Goal: Task Accomplishment & Management: Use online tool/utility

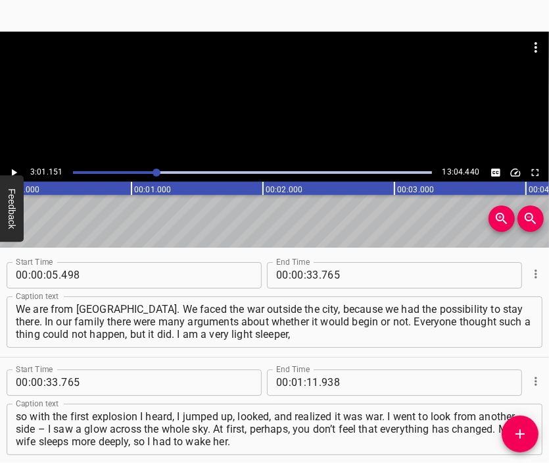
scroll to position [521, 0]
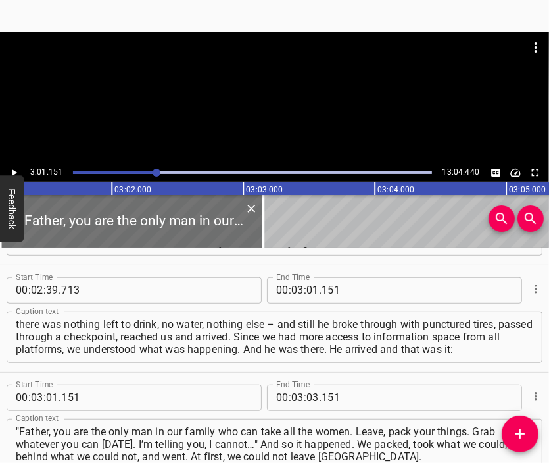
click at [258, 84] on div at bounding box center [274, 65] width 549 height 66
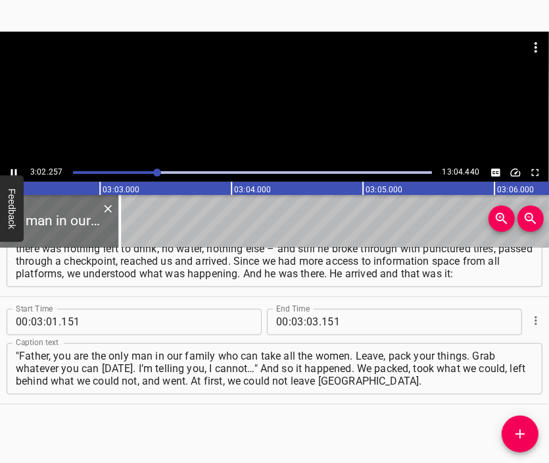
scroll to position [0, 23984]
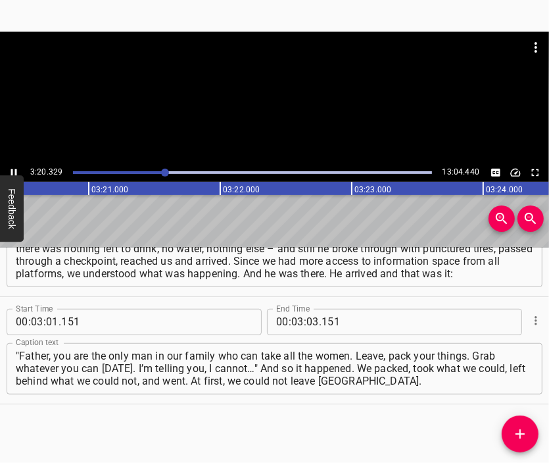
click at [314, 109] on div at bounding box center [274, 98] width 549 height 132
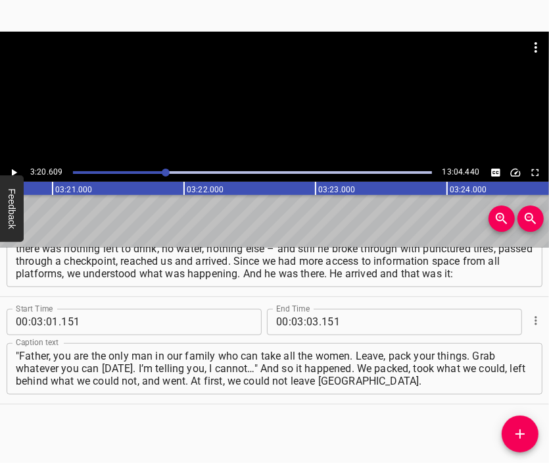
scroll to position [0, 26399]
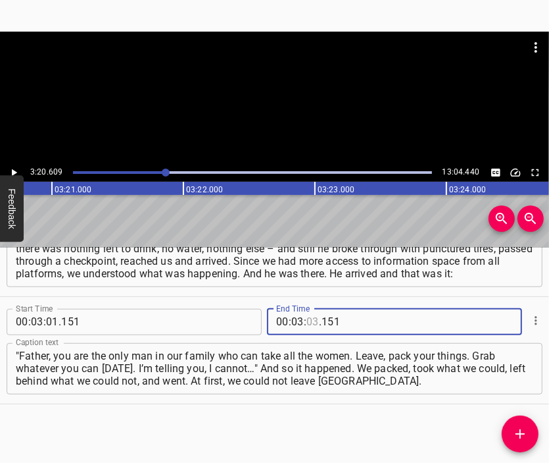
click at [313, 320] on input "number" at bounding box center [313, 322] width 13 height 26
type input "20"
type input "609"
click at [517, 421] on button "Add Cue" at bounding box center [520, 433] width 37 height 37
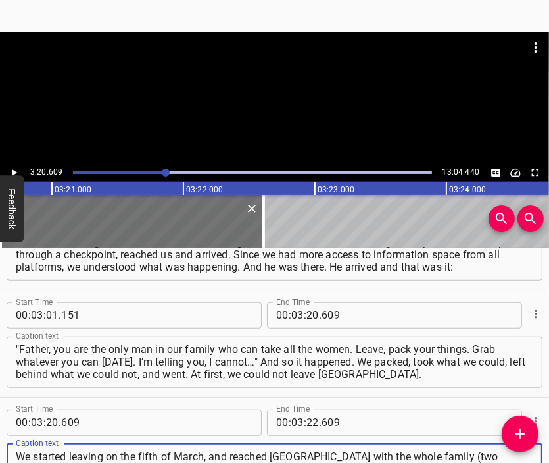
scroll to position [13, 0]
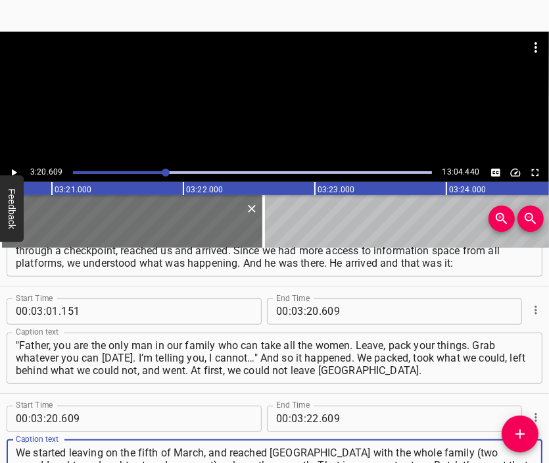
type textarea "We started leaving on the fifth of March, and reached [GEOGRAPHIC_DATA] with th…"
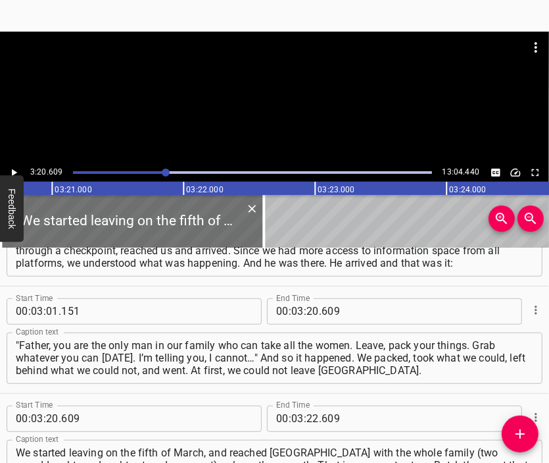
click at [269, 103] on div at bounding box center [274, 98] width 549 height 132
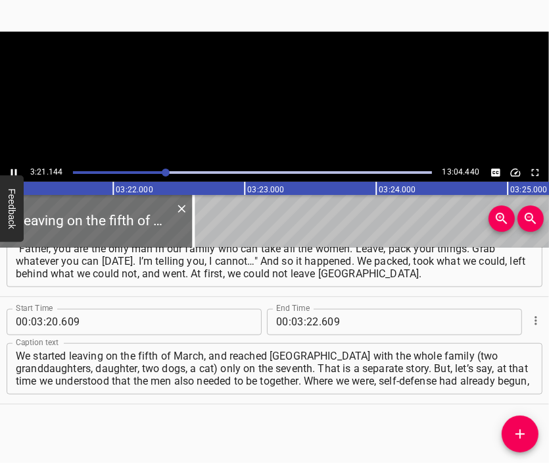
scroll to position [0, 26469]
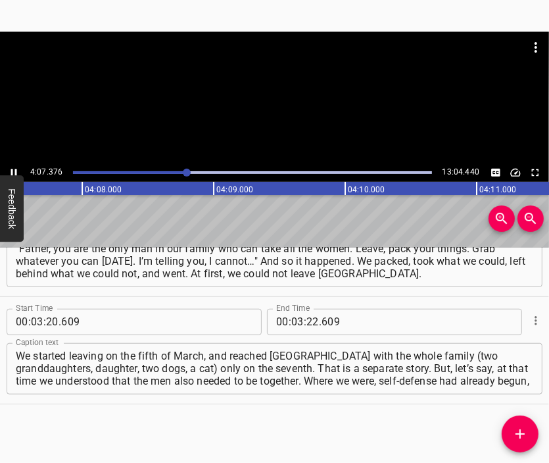
click at [291, 92] on div at bounding box center [274, 65] width 549 height 66
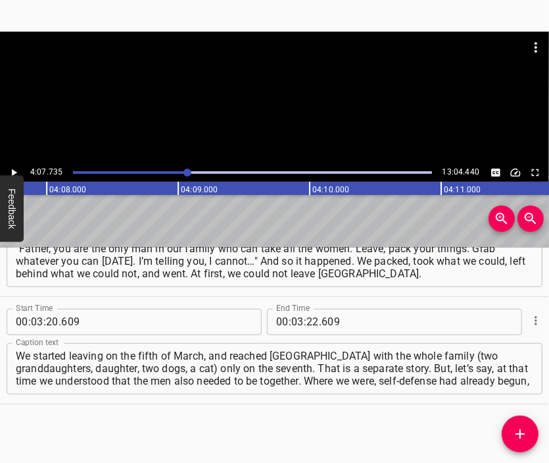
scroll to position [0, 32601]
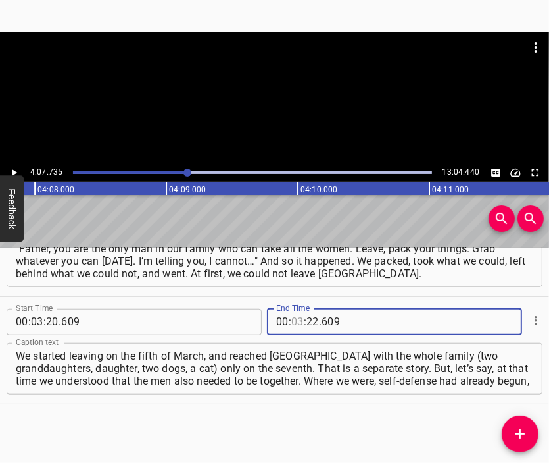
click at [291, 315] on input "number" at bounding box center [297, 322] width 13 height 26
type input "04"
type input "07"
type input "735"
click at [516, 428] on icon "Add Cue" at bounding box center [521, 434] width 16 height 16
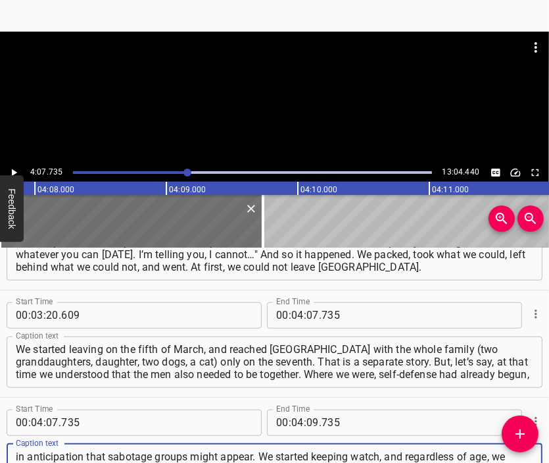
scroll to position [13, 0]
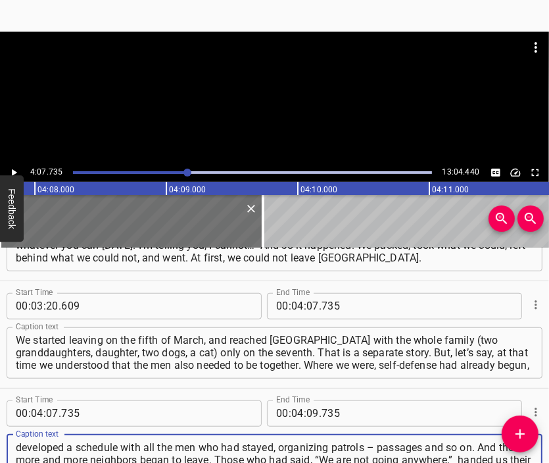
type textarea "in anticipation that sabotage groups might appear. We started keeping watch, an…"
click at [195, 84] on div at bounding box center [274, 65] width 549 height 66
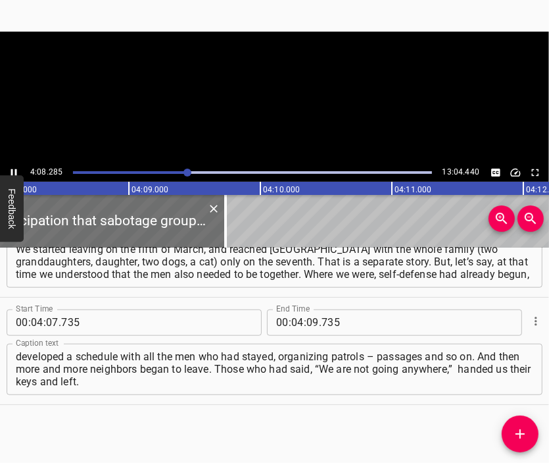
scroll to position [0, 32673]
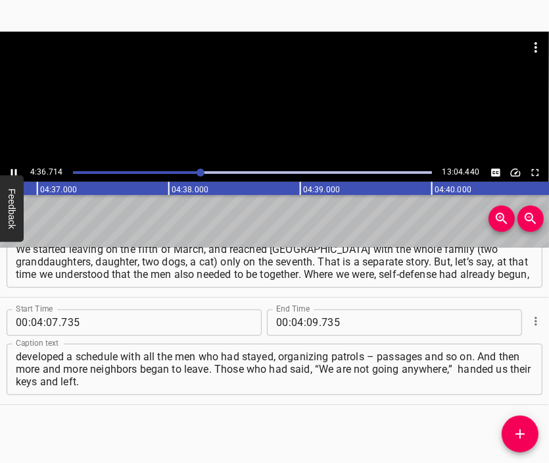
click at [300, 112] on div at bounding box center [274, 98] width 549 height 132
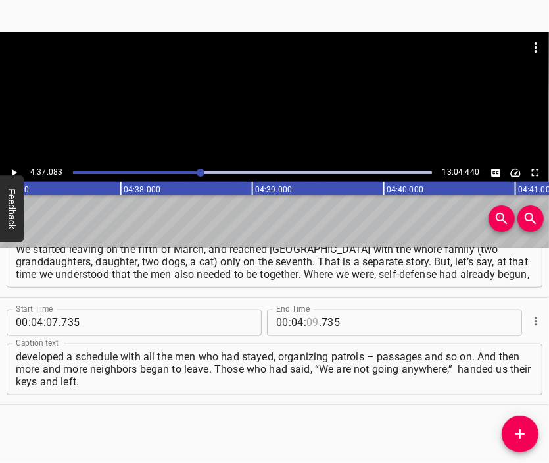
click at [307, 324] on input "number" at bounding box center [313, 322] width 13 height 26
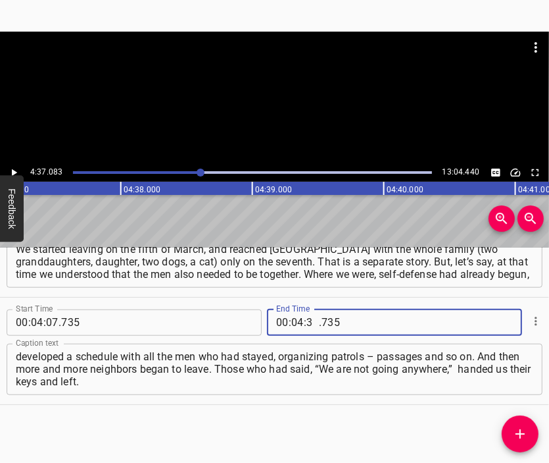
type input "37"
type input "083"
click at [516, 426] on icon "Add Cue" at bounding box center [521, 434] width 16 height 16
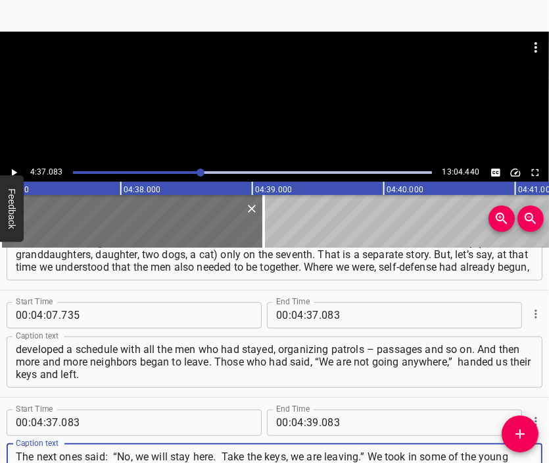
scroll to position [13, 0]
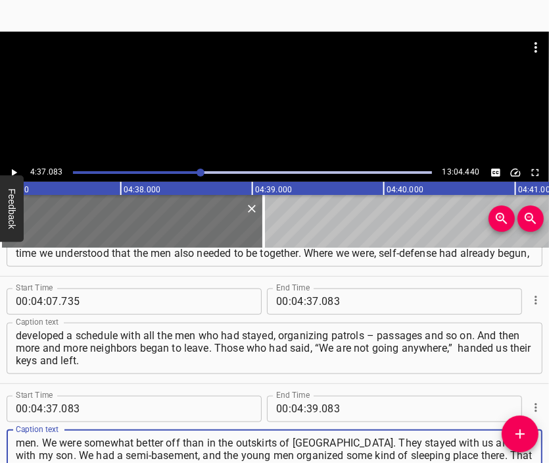
type textarea "The next ones said: “No, we will stay here. Take the keys, we are leaving.” We …"
click at [271, 82] on div at bounding box center [274, 65] width 549 height 66
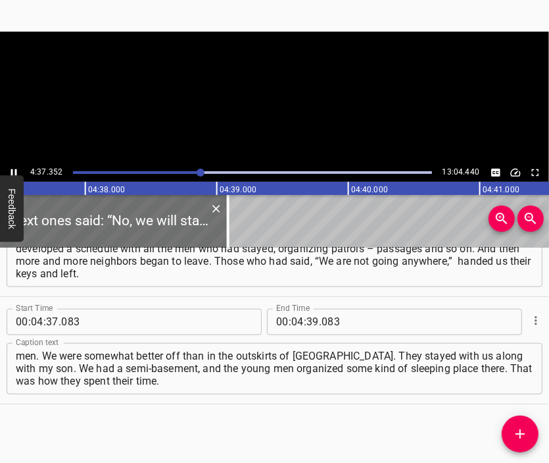
scroll to position [0, 36532]
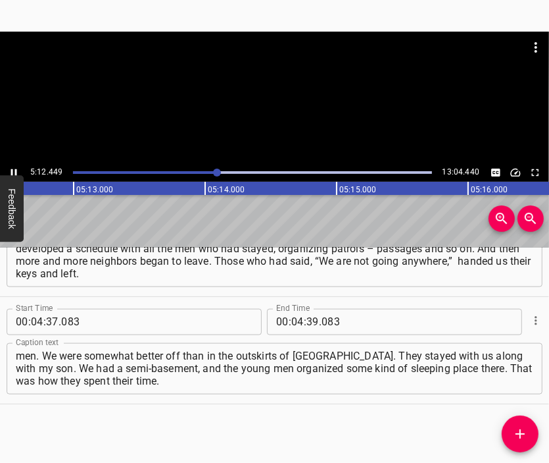
click at [322, 106] on div at bounding box center [274, 98] width 549 height 132
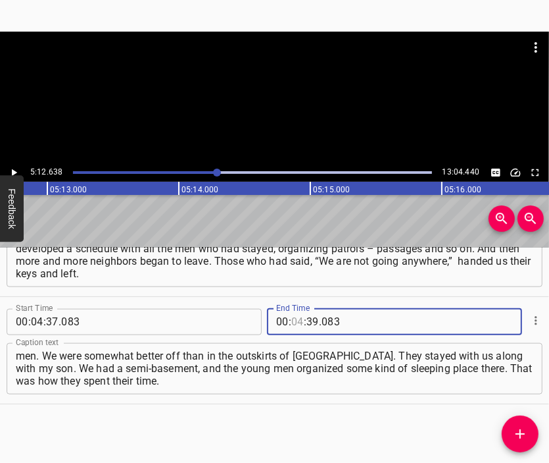
click at [295, 313] on input "number" at bounding box center [297, 322] width 13 height 26
type input "05"
type input "12"
type input "638"
click at [520, 428] on icon "Add Cue" at bounding box center [521, 434] width 16 height 16
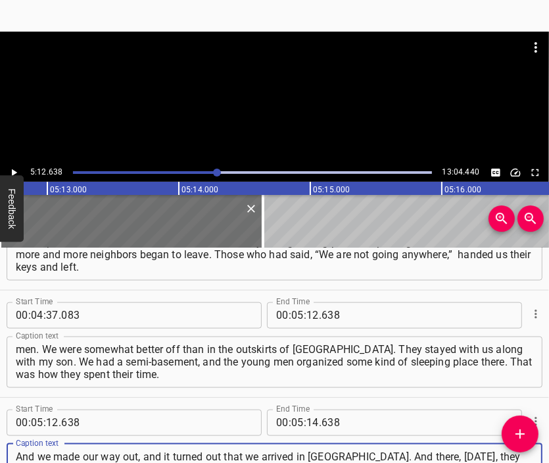
scroll to position [12, 0]
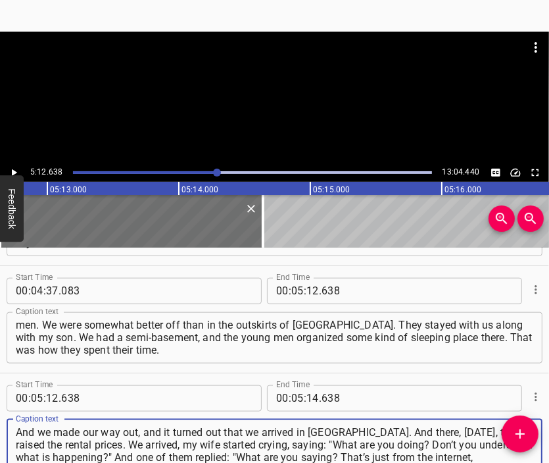
type textarea "And we made our way out, and it turned out that we arrived in [GEOGRAPHIC_DATA]…"
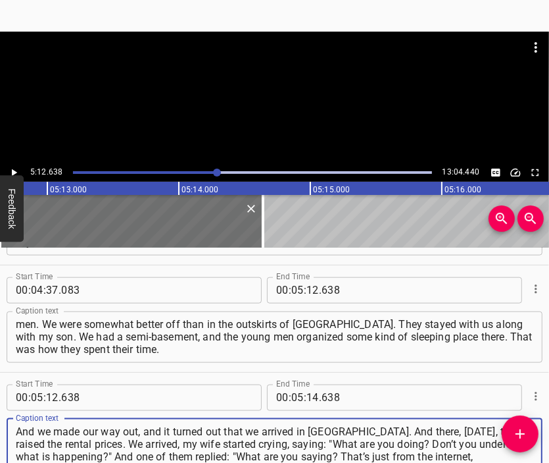
click at [243, 80] on div at bounding box center [274, 65] width 549 height 66
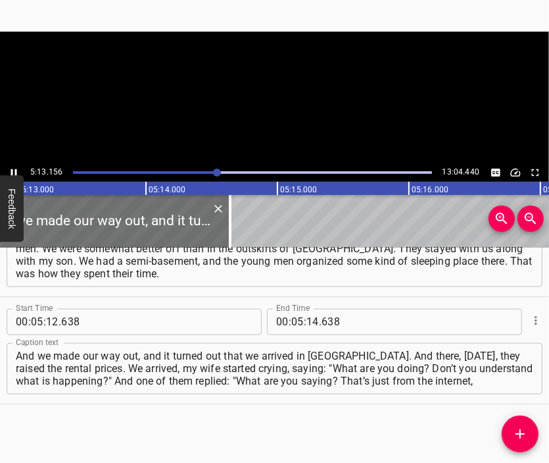
scroll to position [0, 41210]
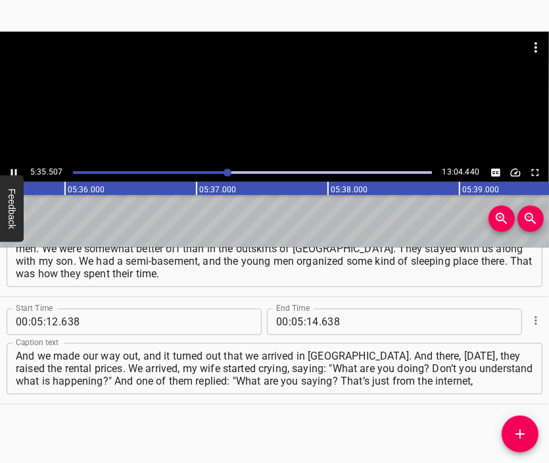
click at [317, 103] on div at bounding box center [274, 98] width 549 height 132
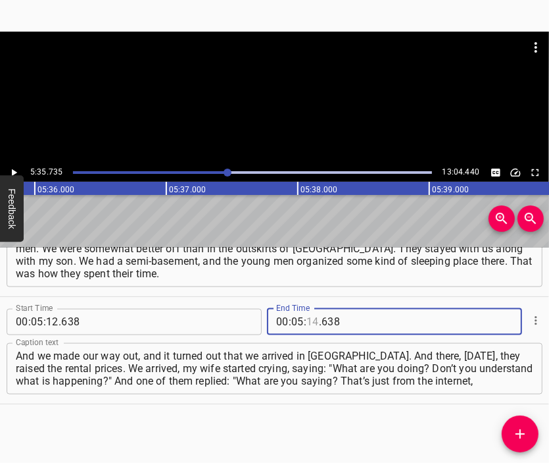
click at [307, 318] on input "number" at bounding box center [313, 322] width 13 height 26
type input "35"
type input "735"
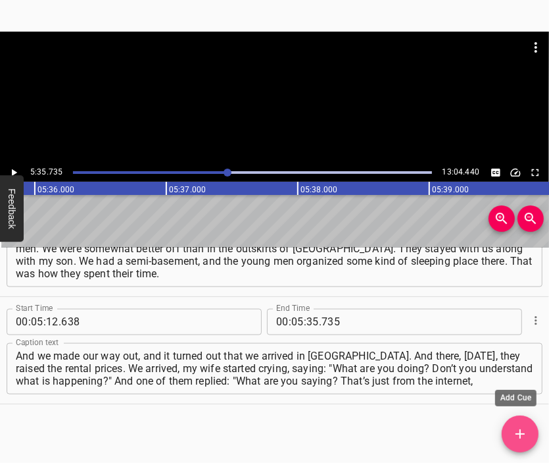
click at [527, 432] on icon "Add Cue" at bounding box center [521, 434] width 16 height 16
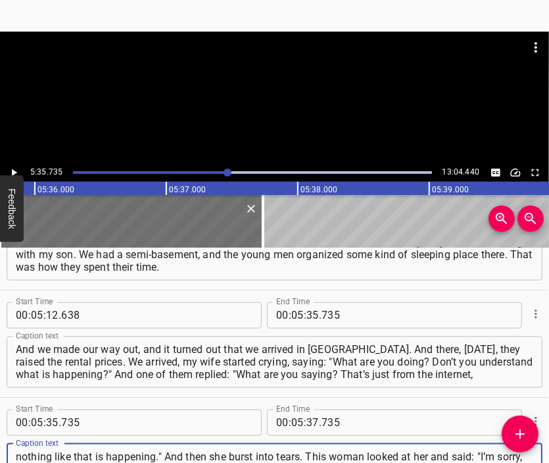
type textarea "nothing like that is happening." And then she burst into tears. This woman look…"
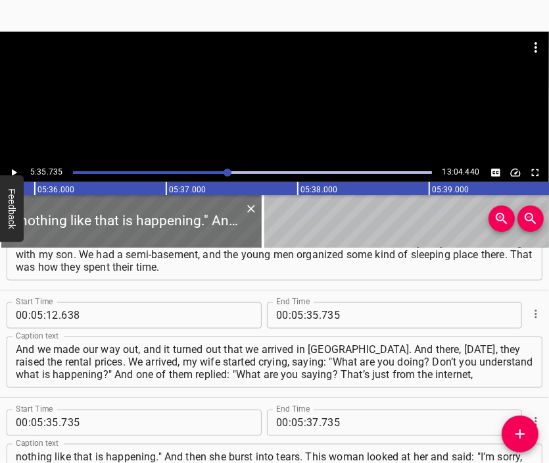
click at [234, 68] on div at bounding box center [274, 65] width 549 height 66
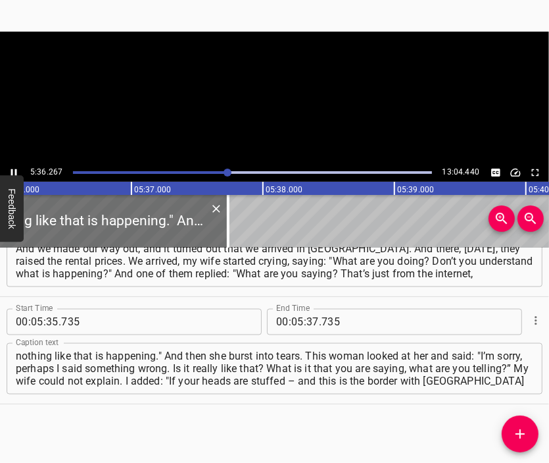
scroll to position [0, 44250]
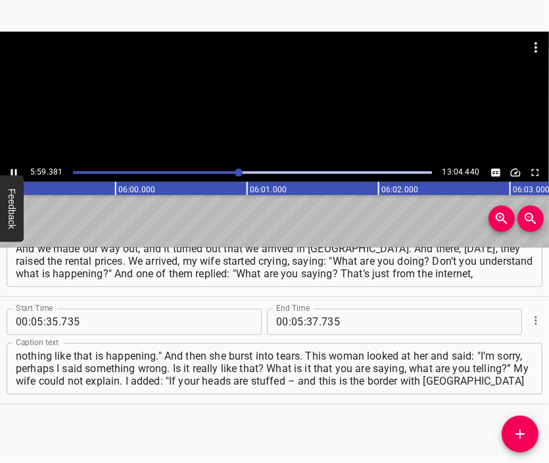
click at [284, 115] on div at bounding box center [274, 98] width 549 height 132
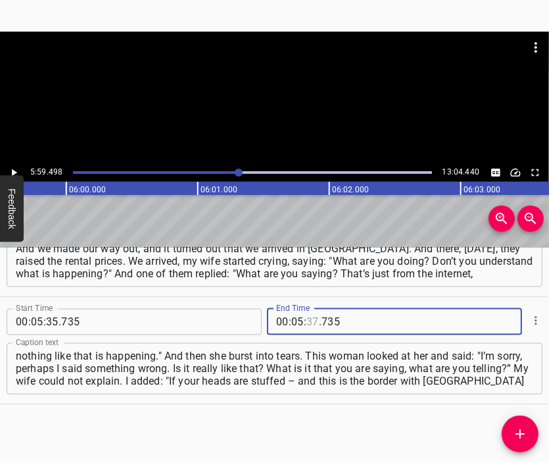
click at [307, 320] on input "number" at bounding box center [313, 322] width 13 height 26
type input "59"
type input "498"
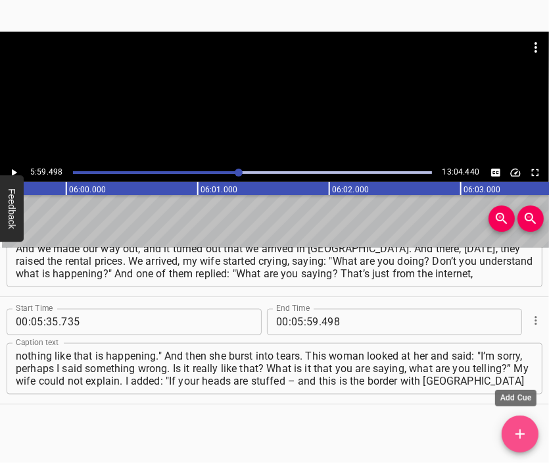
click at [524, 424] on button "Add Cue" at bounding box center [520, 433] width 37 height 37
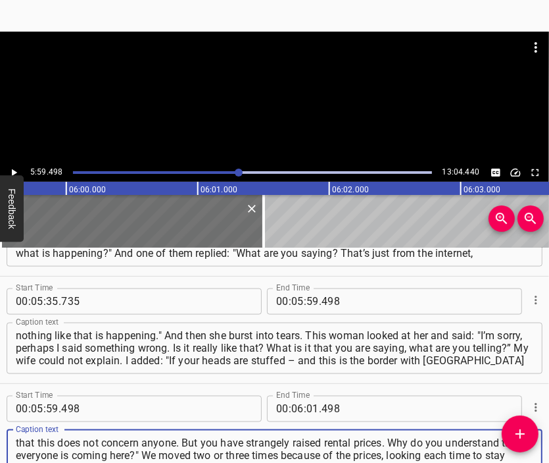
type textarea "that this does not concern anyone. But you have strangely raised rental prices.…"
click at [274, 120] on div at bounding box center [274, 98] width 549 height 132
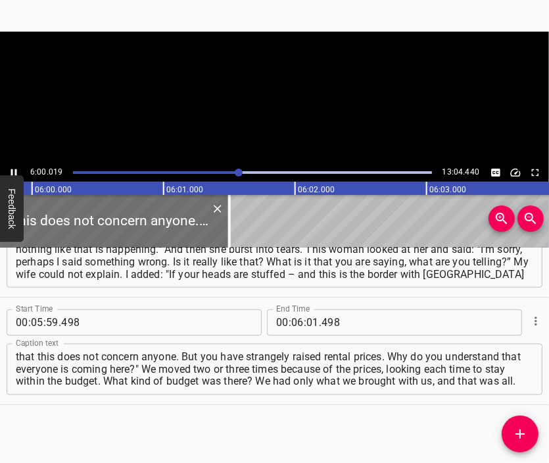
scroll to position [0, 47377]
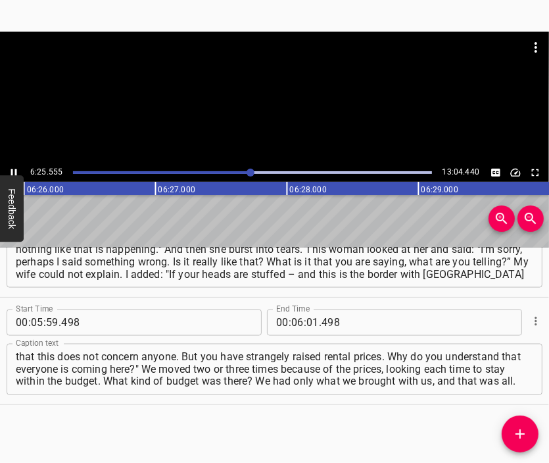
click at [285, 113] on div at bounding box center [274, 98] width 549 height 132
click at [307, 325] on input "number" at bounding box center [313, 322] width 13 height 26
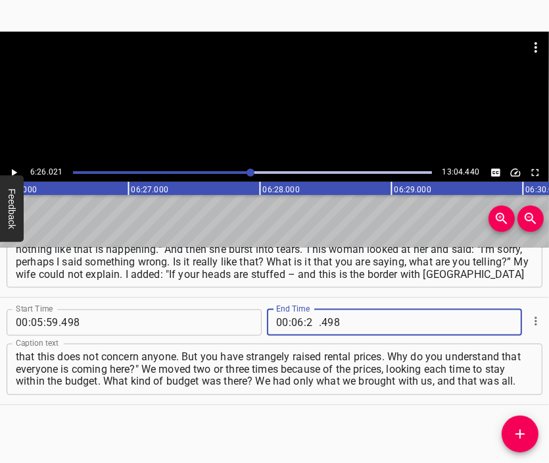
type input "26"
type input "021"
click at [521, 431] on icon "Add Cue" at bounding box center [520, 433] width 9 height 9
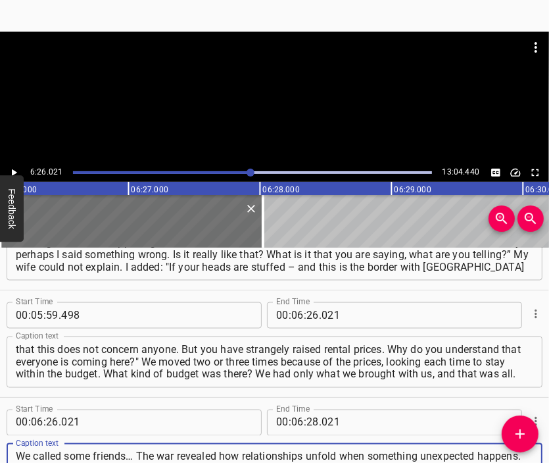
type textarea "We called some friends… The war revealed how relationships unfold when somethin…"
click at [276, 95] on div at bounding box center [274, 65] width 549 height 66
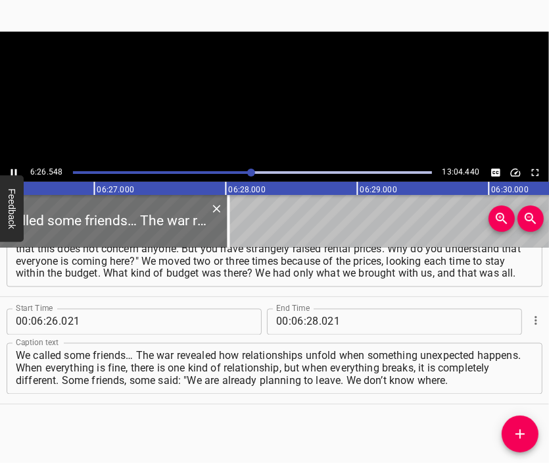
scroll to position [0, 50867]
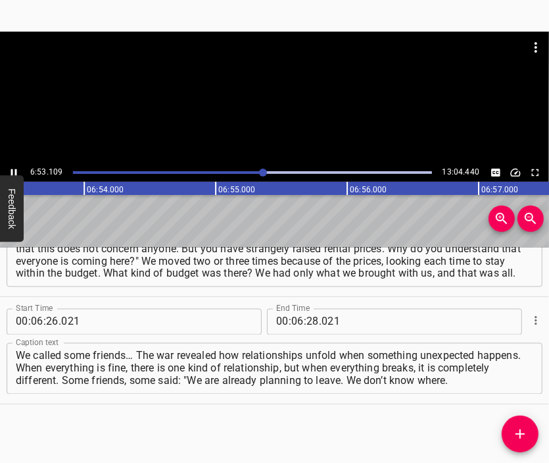
click at [309, 98] on div at bounding box center [274, 98] width 549 height 132
click at [307, 316] on input "number" at bounding box center [313, 322] width 13 height 26
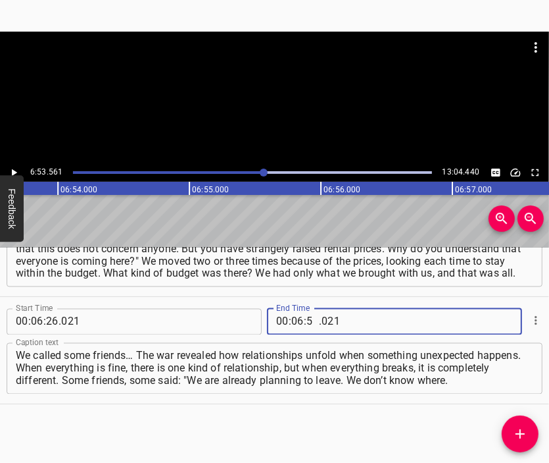
type input "53"
type input "561"
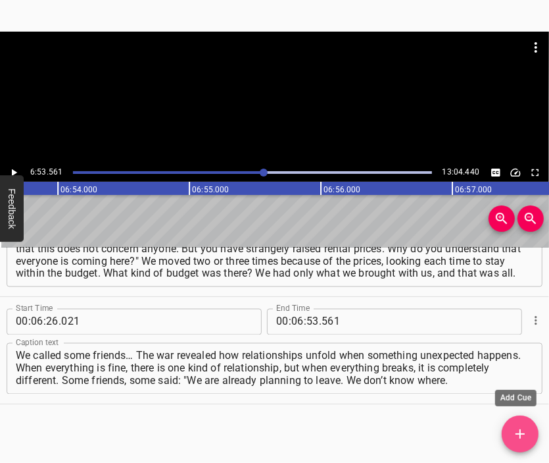
click at [522, 425] on button "Add Cue" at bounding box center [520, 433] width 37 height 37
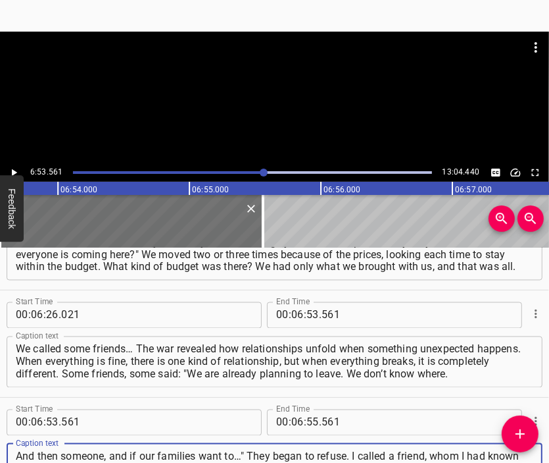
scroll to position [13, 0]
type textarea "And then someone, and if our families want to…" They began to refuse. I called …"
click at [258, 80] on div at bounding box center [274, 65] width 549 height 66
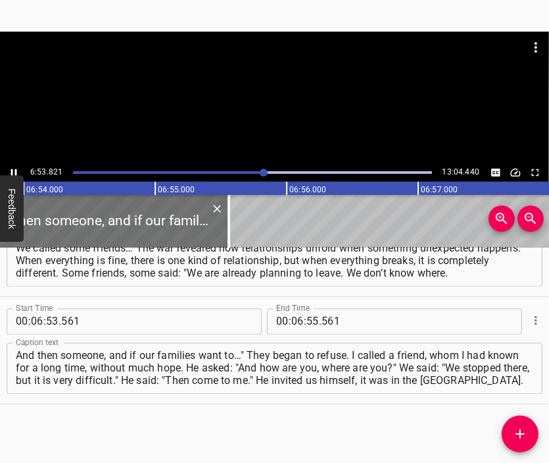
scroll to position [0, 54491]
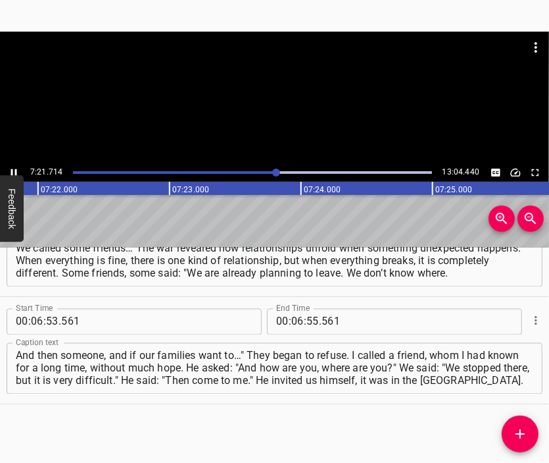
click at [295, 120] on div at bounding box center [274, 98] width 549 height 132
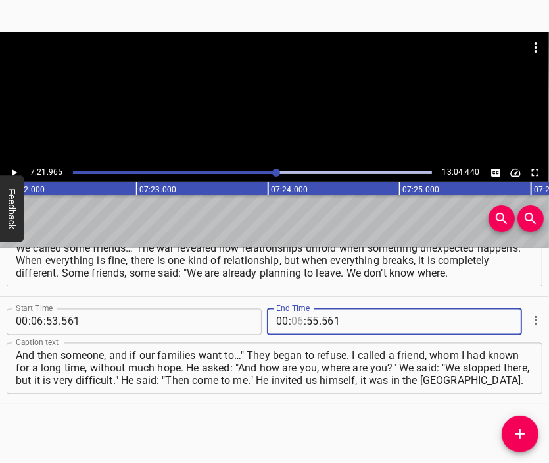
click at [291, 322] on input "number" at bounding box center [297, 322] width 13 height 26
type input "07"
type input "21"
type input "965"
click at [520, 427] on icon "Add Cue" at bounding box center [521, 434] width 16 height 16
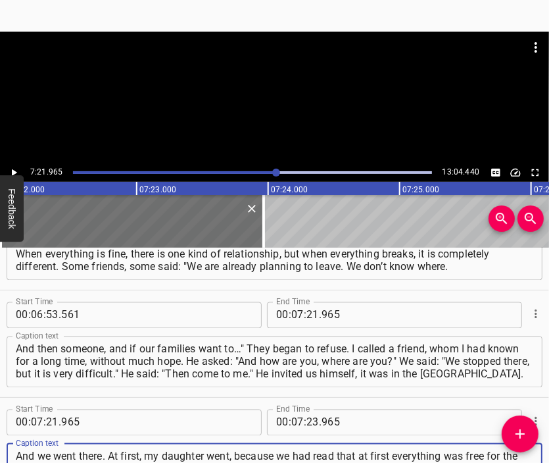
scroll to position [13, 0]
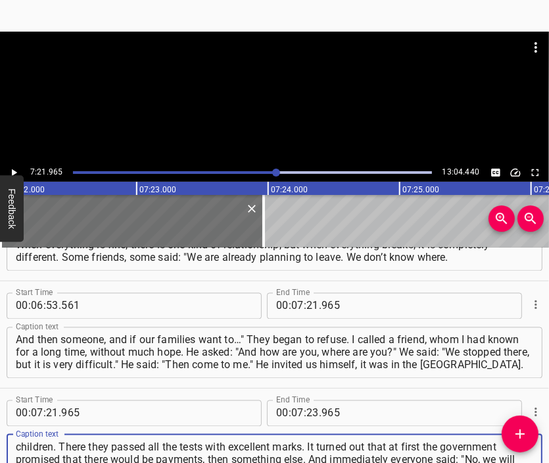
type textarea "And we went there. At first, my daughter went, because we had read that at firs…"
click at [247, 82] on div at bounding box center [274, 65] width 549 height 66
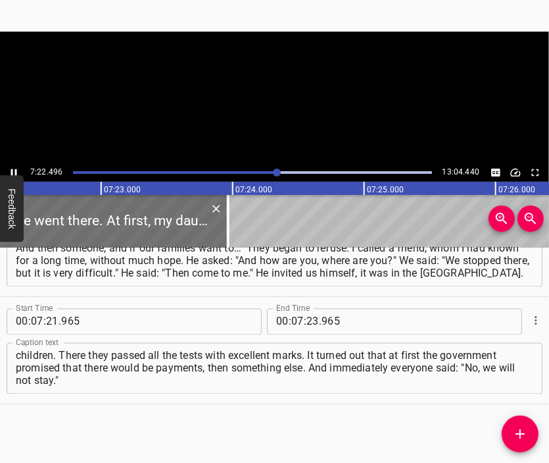
scroll to position [0, 58230]
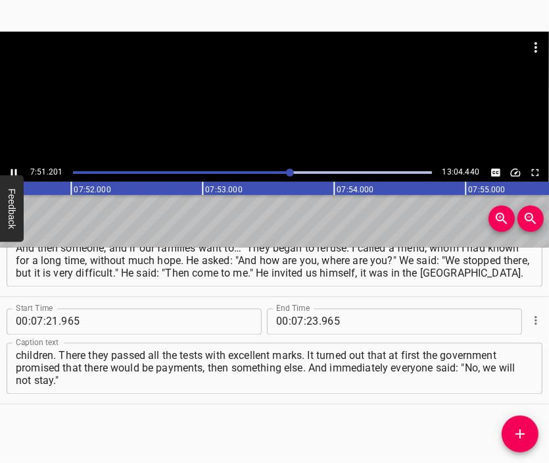
click at [301, 122] on div at bounding box center [274, 98] width 549 height 132
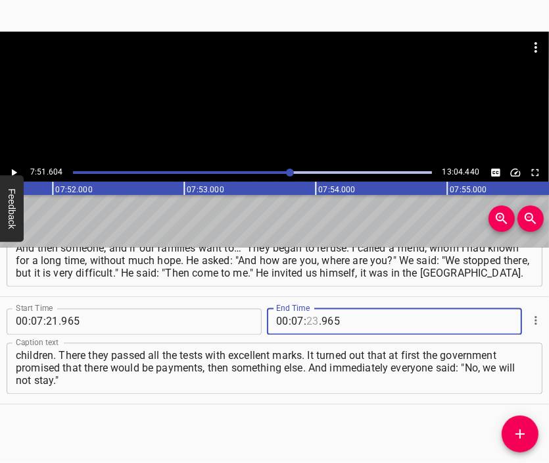
click at [307, 318] on input "number" at bounding box center [313, 322] width 13 height 26
type input "51"
type input "604"
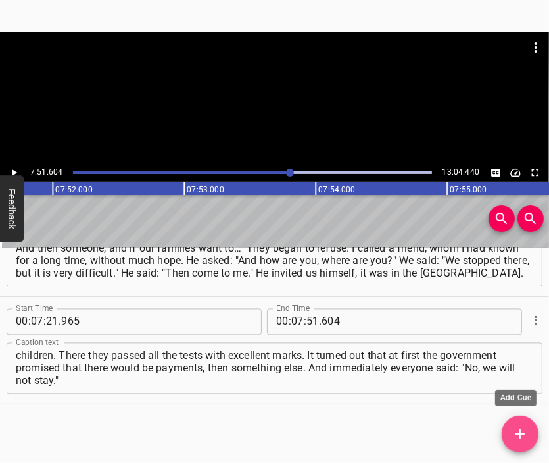
click at [518, 431] on icon "Add Cue" at bounding box center [521, 434] width 16 height 16
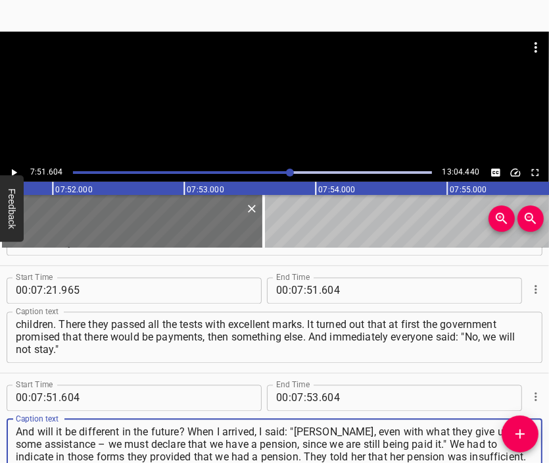
type textarea "And will it be different in the future? When I arrived, I said: "[PERSON_NAME],…"
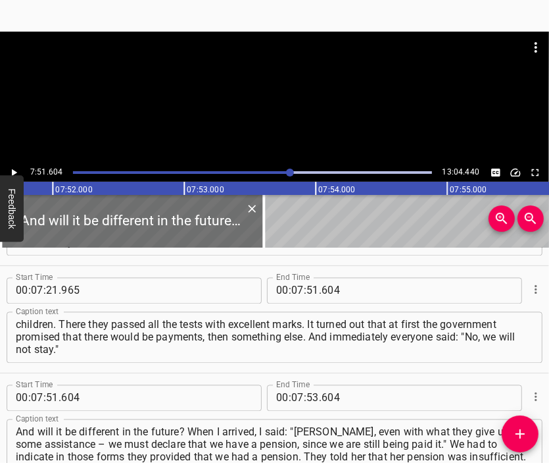
click at [305, 89] on div at bounding box center [274, 65] width 549 height 66
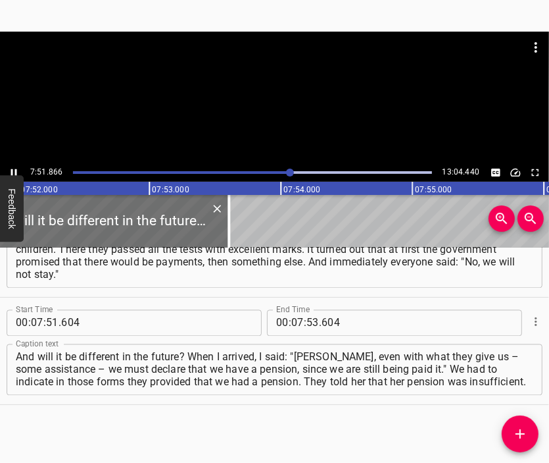
scroll to position [0, 62130]
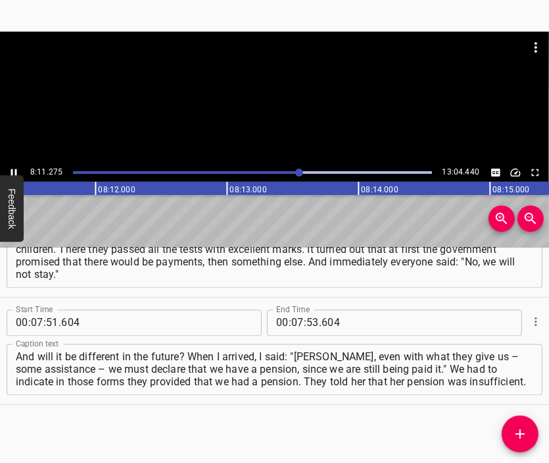
click at [311, 107] on div at bounding box center [274, 98] width 549 height 132
click at [267, 89] on div at bounding box center [274, 65] width 549 height 66
click at [311, 109] on div at bounding box center [274, 98] width 549 height 132
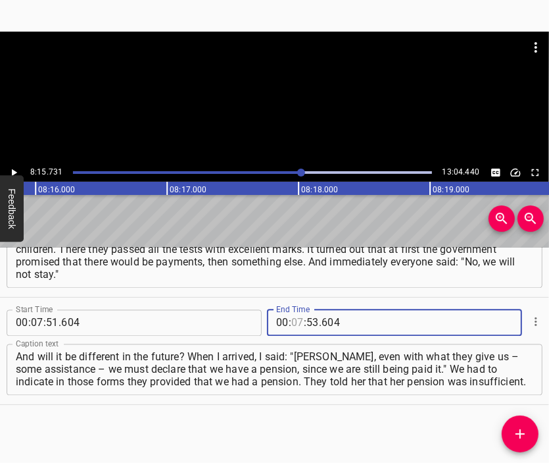
click at [293, 325] on input "number" at bounding box center [297, 322] width 13 height 26
type input "08"
type input "15"
type input "731"
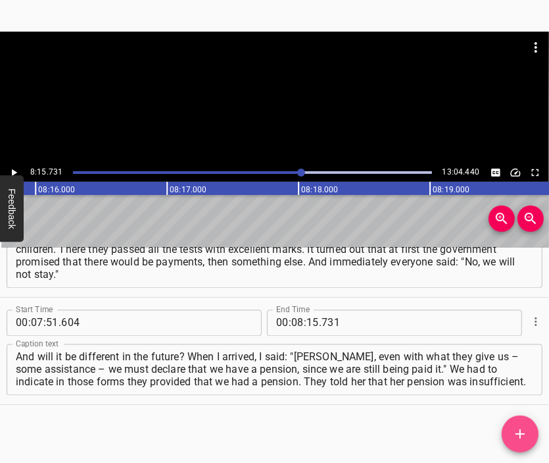
click at [520, 433] on icon "Add Cue" at bounding box center [521, 434] width 16 height 16
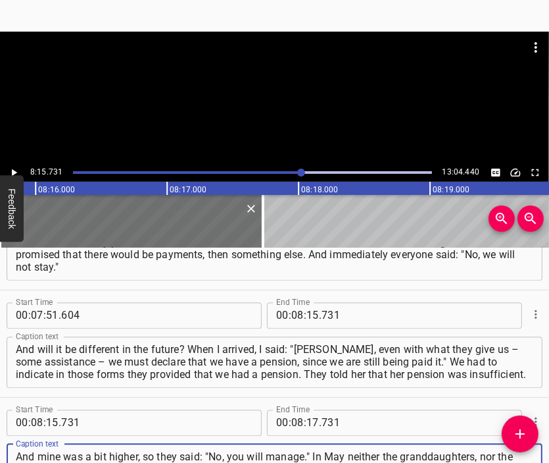
type textarea "And mine was a bit higher, so they said: "No, you will manage." In May neither …"
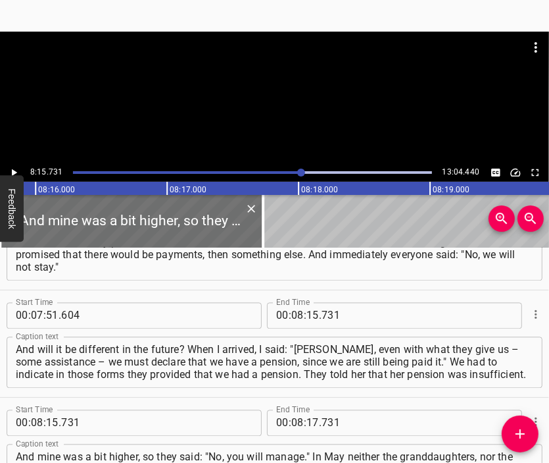
click at [316, 107] on div at bounding box center [274, 98] width 549 height 132
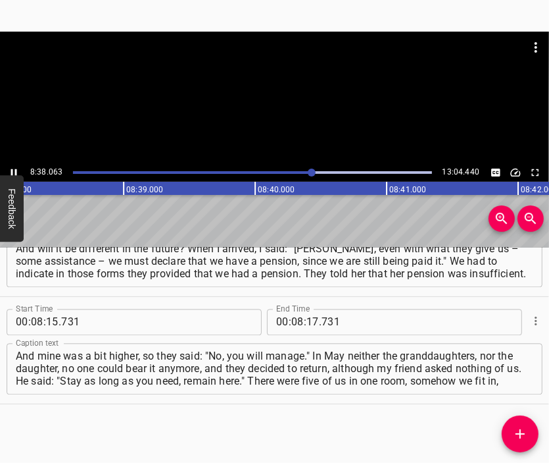
scroll to position [0, 68210]
click at [329, 140] on div at bounding box center [274, 98] width 549 height 132
click at [307, 326] on input "number" at bounding box center [313, 322] width 13 height 26
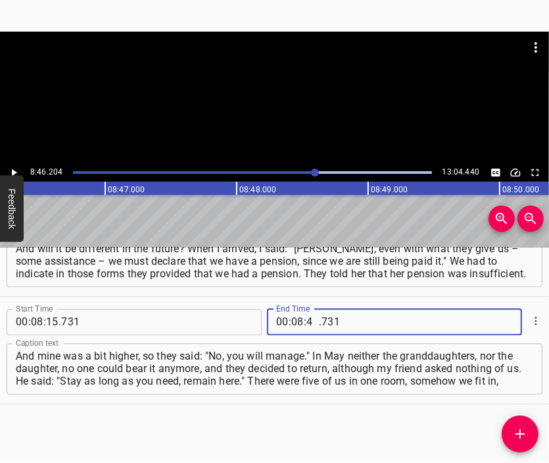
type input "46"
type input "204"
click at [515, 430] on icon "Add Cue" at bounding box center [521, 434] width 16 height 16
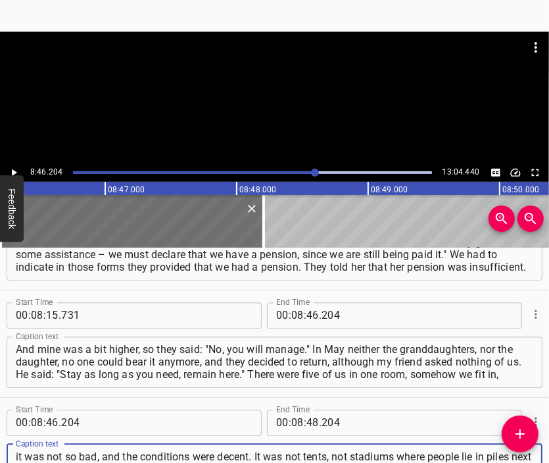
scroll to position [13, 0]
type textarea "it was not so bad, and the conditions were decent. It was not tents, not stadiu…"
click at [242, 88] on div at bounding box center [274, 65] width 549 height 66
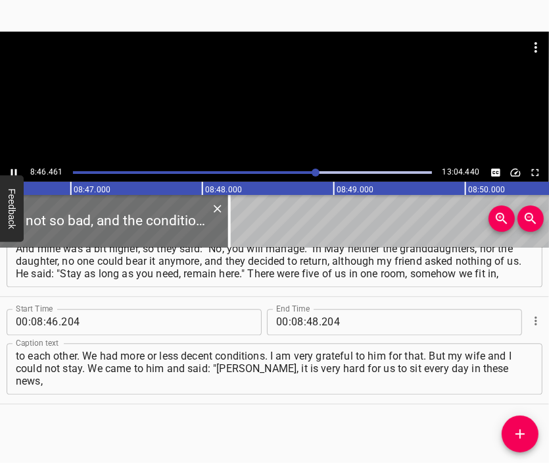
scroll to position [0, 69314]
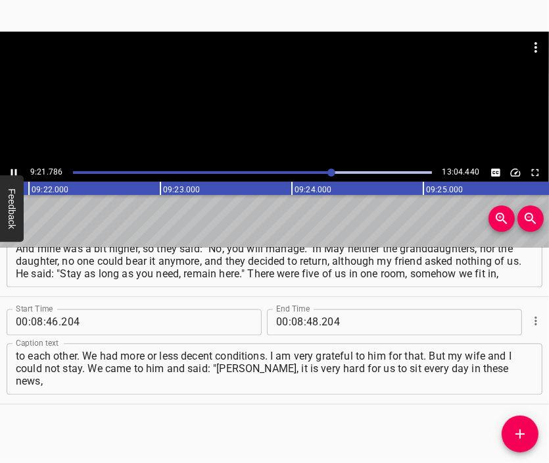
click at [277, 124] on div at bounding box center [274, 98] width 549 height 132
click at [294, 320] on input "number" at bounding box center [297, 322] width 13 height 26
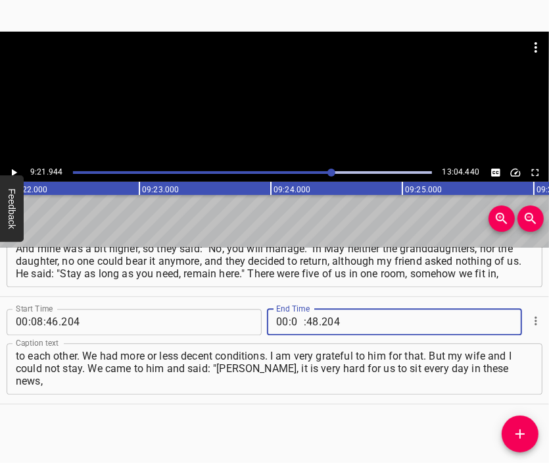
type input "09"
type input "21"
type input "944"
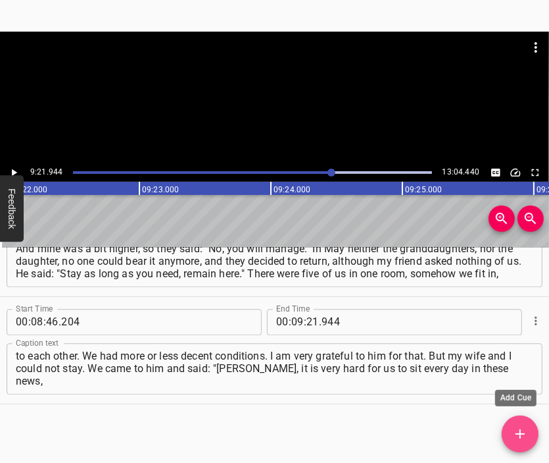
click at [526, 432] on icon "Add Cue" at bounding box center [521, 434] width 16 height 16
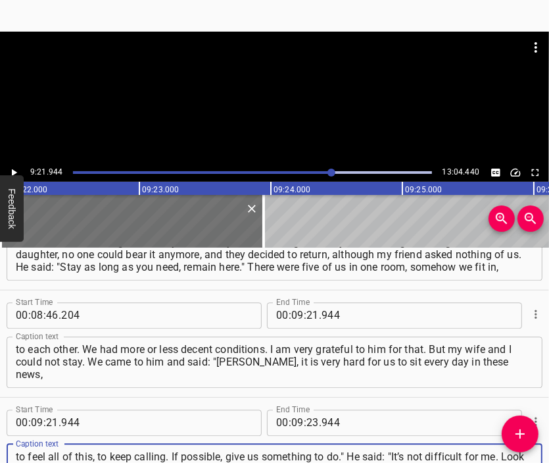
scroll to position [12, 0]
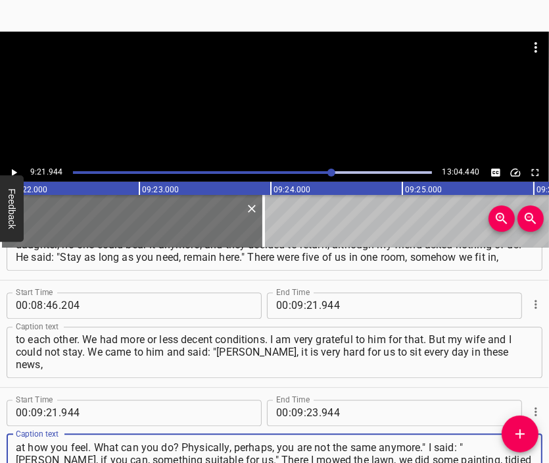
type textarea "to feel all of this, to keep calling. If possible, give us something to do." He…"
click at [259, 106] on div at bounding box center [274, 98] width 549 height 132
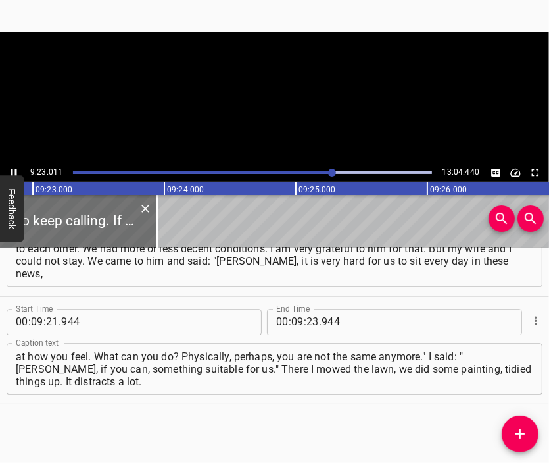
scroll to position [0, 74089]
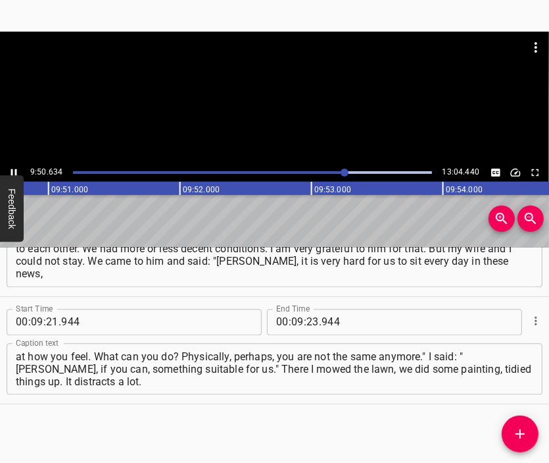
click at [318, 102] on div at bounding box center [274, 98] width 549 height 132
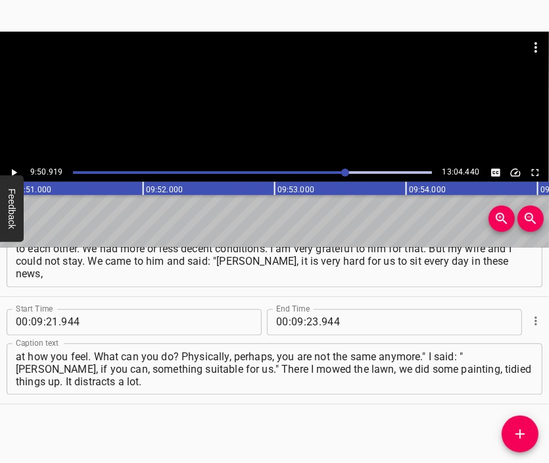
scroll to position [0, 77762]
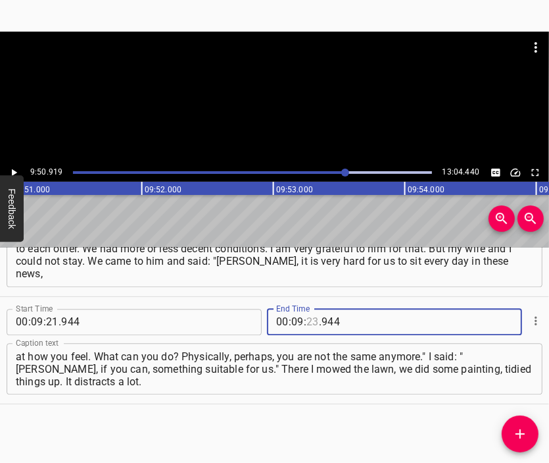
click at [311, 315] on input "number" at bounding box center [313, 322] width 13 height 26
type input "50"
type input "919"
click at [521, 434] on icon "Add Cue" at bounding box center [520, 433] width 9 height 9
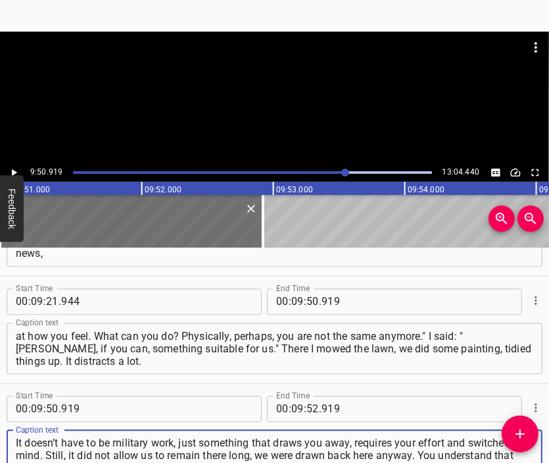
type textarea "It doesn’t have to be military work, just something that draws you away, requir…"
click at [245, 115] on div at bounding box center [274, 98] width 549 height 132
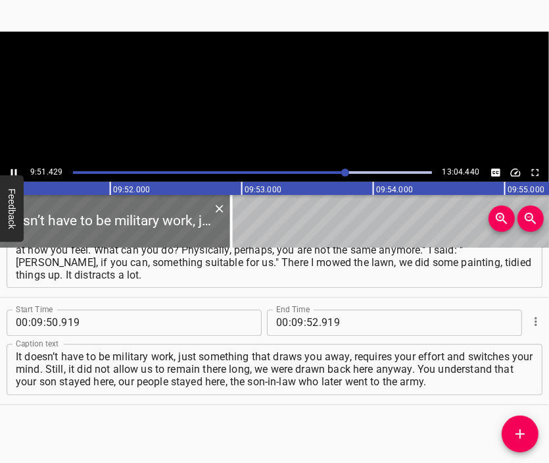
scroll to position [0, 77829]
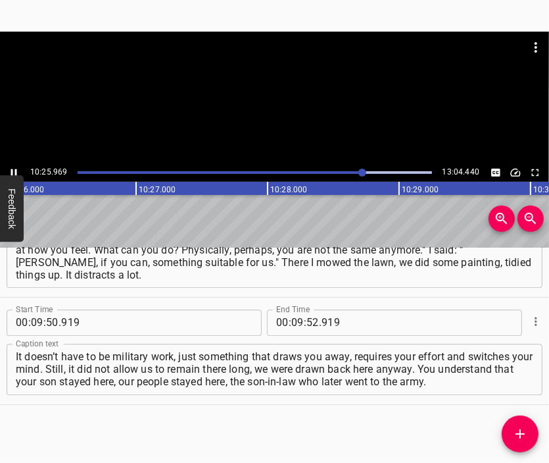
click at [284, 110] on div at bounding box center [274, 98] width 549 height 132
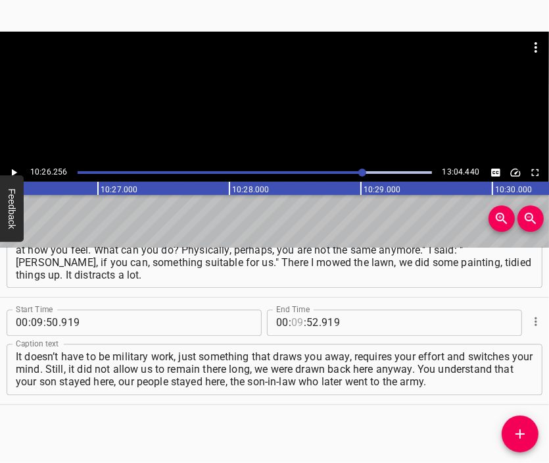
click at [291, 315] on input "number" at bounding box center [297, 322] width 13 height 26
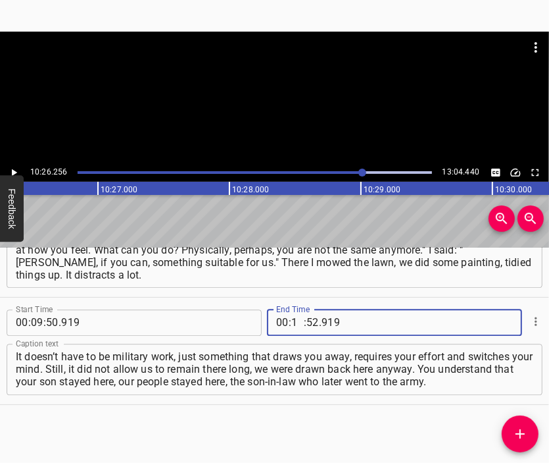
type input "10"
type input "26"
type input "256"
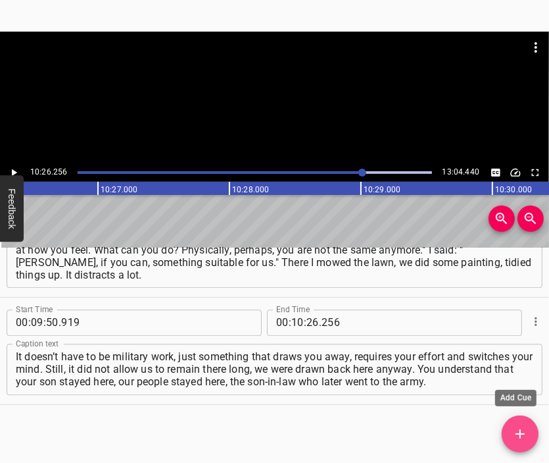
click at [521, 433] on icon "Add Cue" at bounding box center [520, 433] width 9 height 9
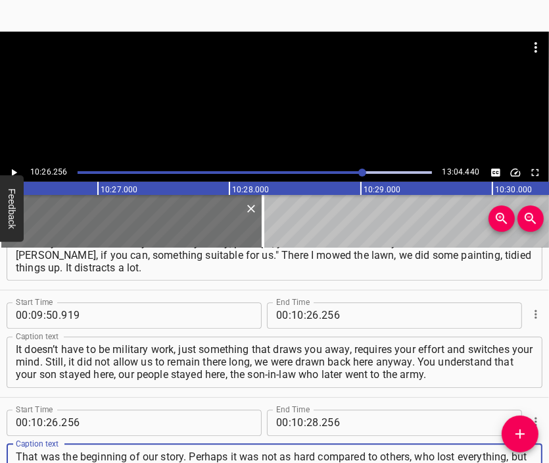
type textarea "That was the beginning of our story. Perhaps it was not as hard compared to oth…"
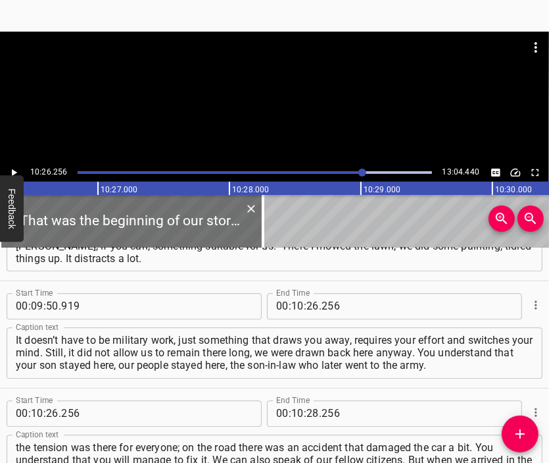
click at [255, 88] on div at bounding box center [274, 65] width 549 height 66
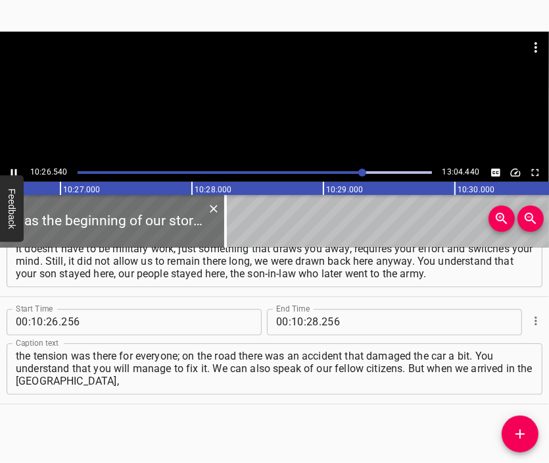
scroll to position [0, 82484]
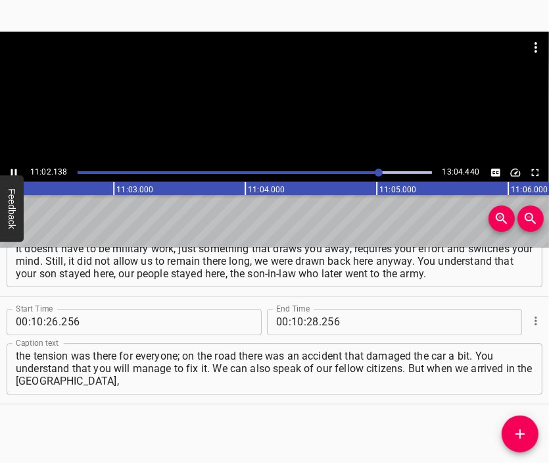
click at [274, 106] on div at bounding box center [274, 98] width 549 height 132
click at [291, 320] on input "number" at bounding box center [297, 322] width 13 height 26
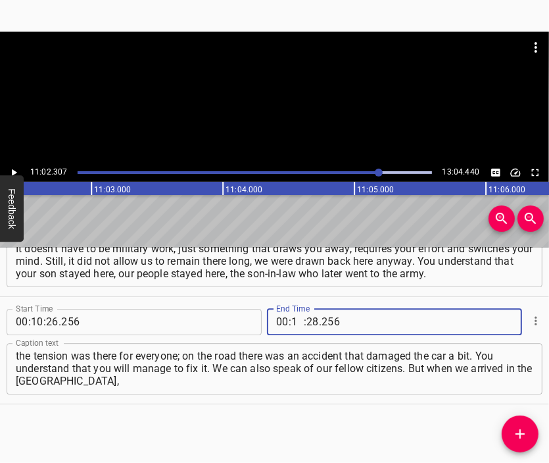
type input "11"
type input "02"
type input "307"
click at [527, 439] on icon "Add Cue" at bounding box center [521, 434] width 16 height 16
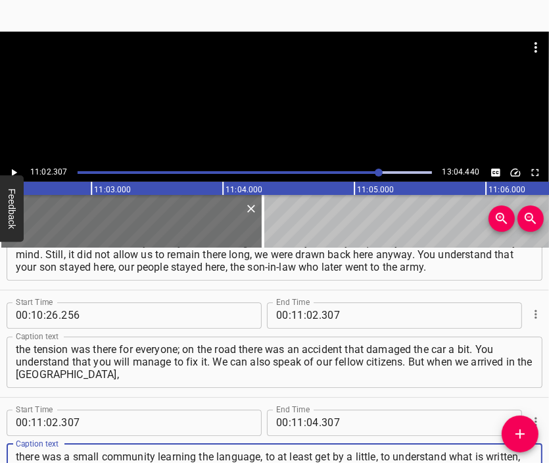
scroll to position [12, 0]
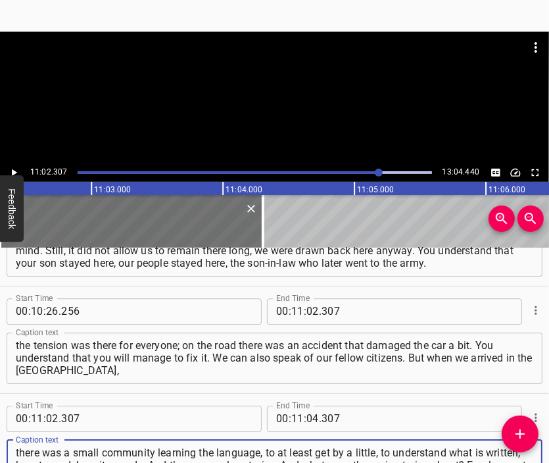
type textarea "there was a small community learning the language, to at least get by a little,…"
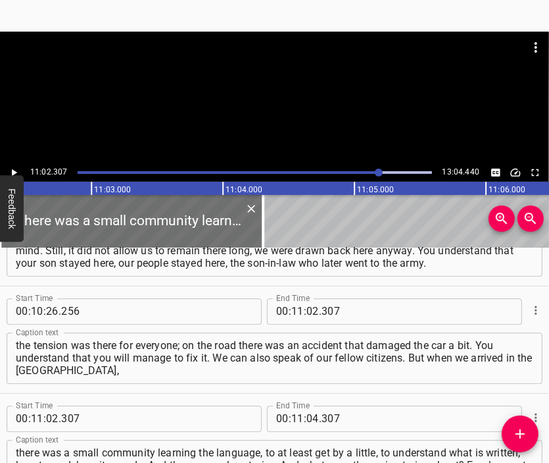
click at [264, 73] on div at bounding box center [274, 65] width 549 height 66
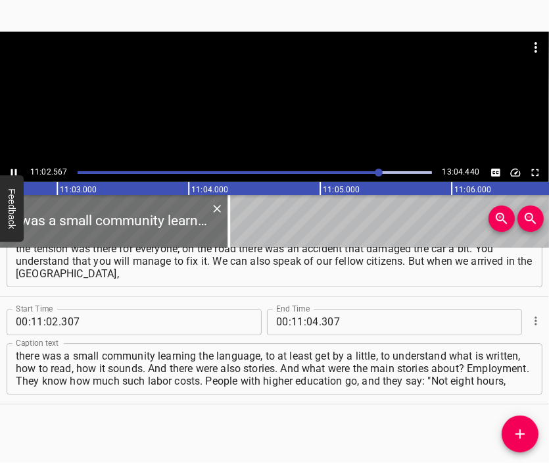
scroll to position [0, 87225]
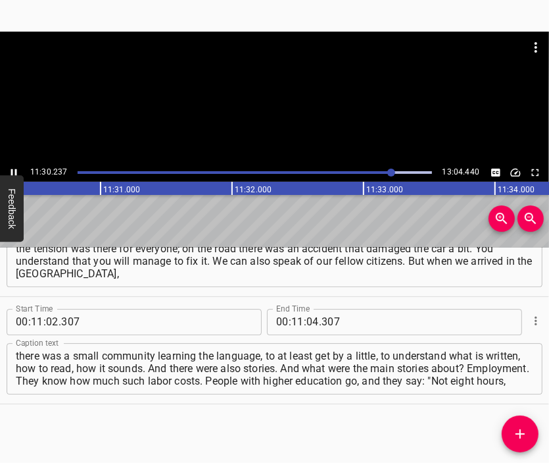
click at [296, 115] on div at bounding box center [274, 98] width 549 height 132
click at [319, 316] on span "." at bounding box center [320, 322] width 3 height 26
click at [307, 318] on input "number" at bounding box center [313, 322] width 13 height 26
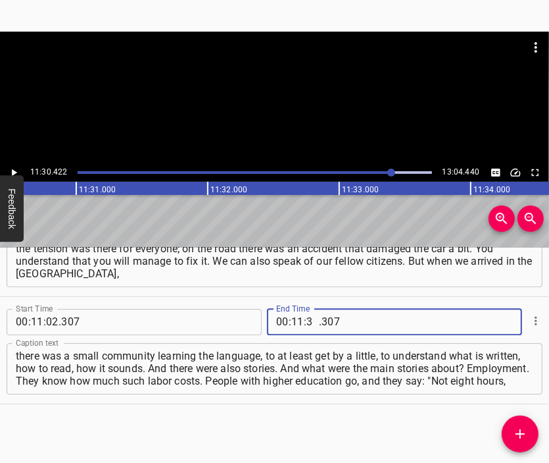
type input "30"
type input "422"
click at [521, 426] on icon "Add Cue" at bounding box center [521, 434] width 16 height 16
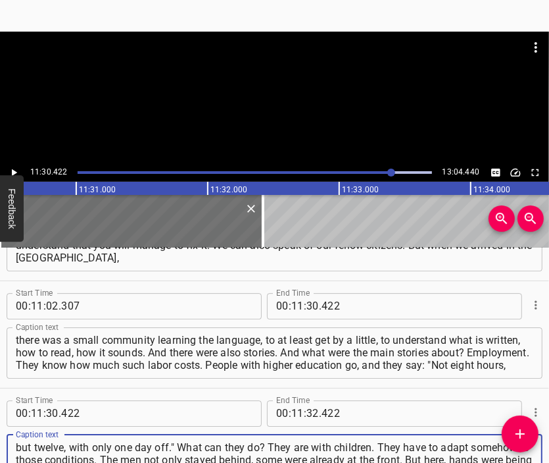
type textarea "but twelve, with only one day off." What can they do? They are with children. T…"
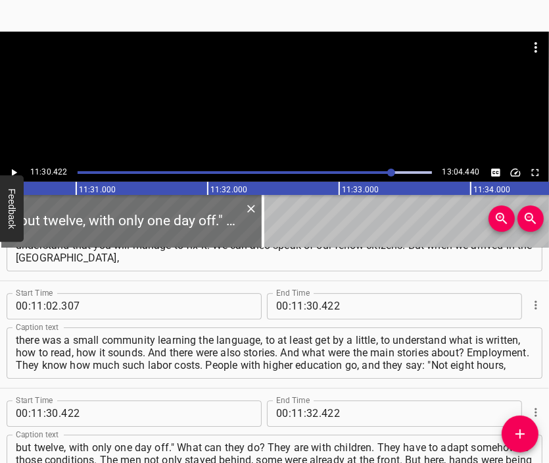
click at [257, 78] on div at bounding box center [274, 65] width 549 height 66
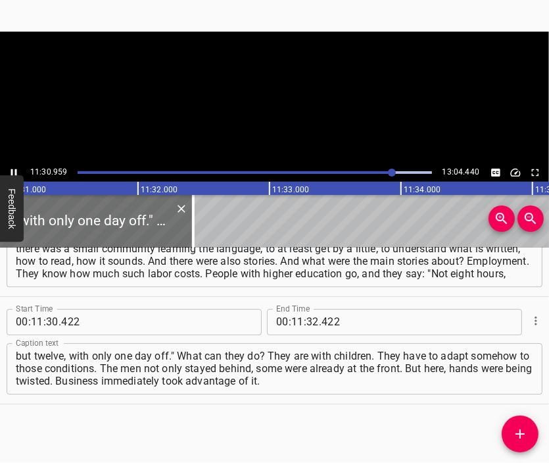
scroll to position [0, 90927]
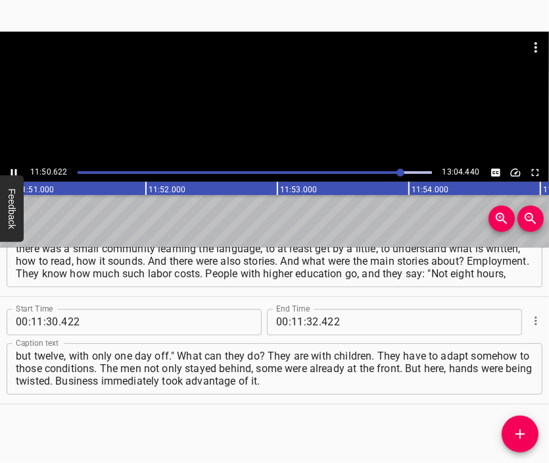
click at [325, 107] on div at bounding box center [274, 98] width 549 height 132
click at [307, 318] on input "number" at bounding box center [313, 322] width 13 height 26
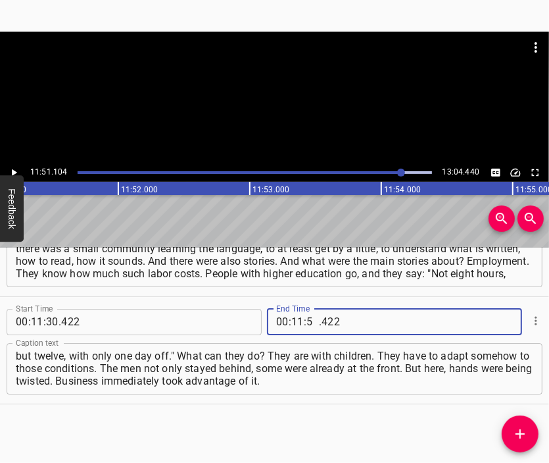
type input "51"
type input "104"
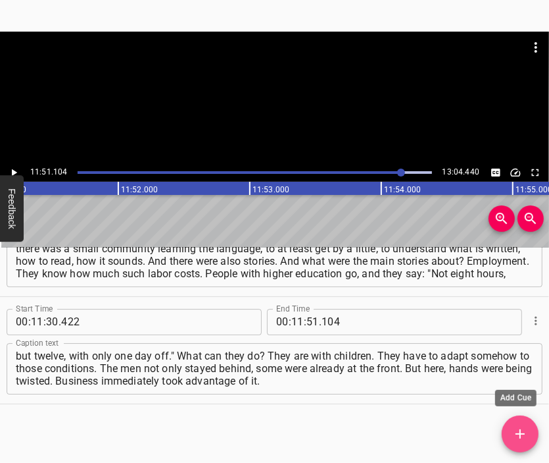
click at [525, 430] on icon "Add Cue" at bounding box center [521, 434] width 16 height 16
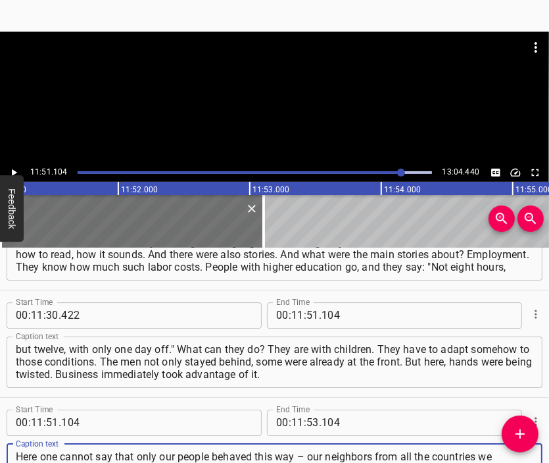
scroll to position [12, 0]
type textarea "Here one cannot say that only our people behaved this way – our neighbors from …"
click at [291, 96] on div at bounding box center [274, 65] width 549 height 66
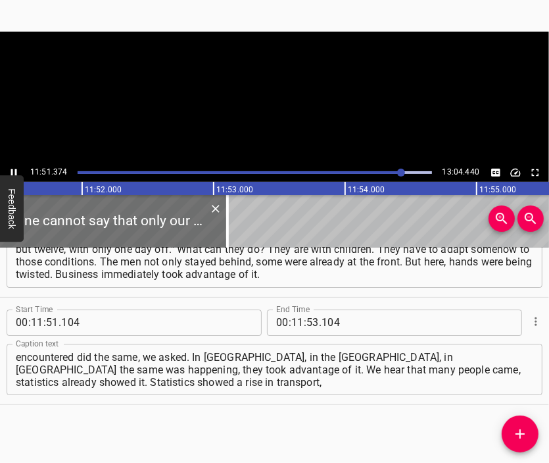
scroll to position [0, 93648]
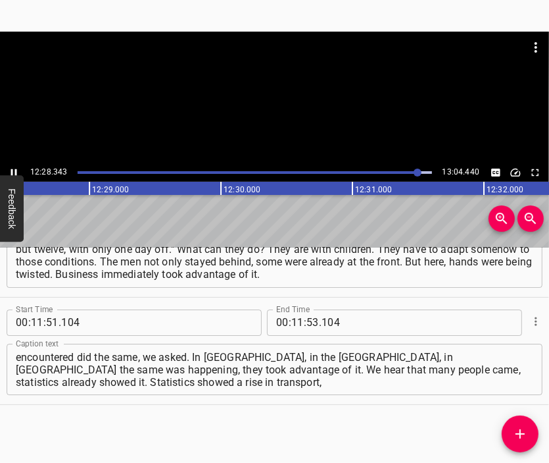
click at [299, 125] on div at bounding box center [274, 98] width 549 height 132
click at [291, 322] on input "number" at bounding box center [297, 322] width 13 height 26
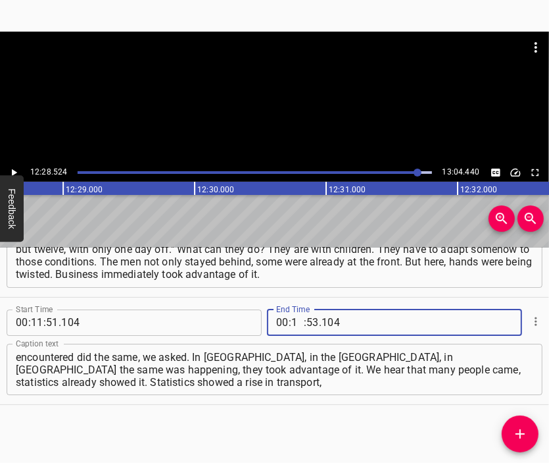
type input "12"
type input "28"
type input "524"
click at [507, 413] on div "Start Time 00 : 00 : 05 . 498 Start Time End Time 00 : 00 : 33 . 765 End Time C…" at bounding box center [274, 355] width 549 height 216
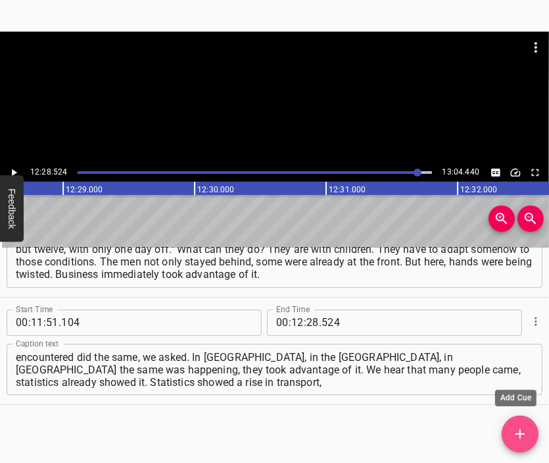
click at [513, 423] on button "Add Cue" at bounding box center [520, 433] width 37 height 37
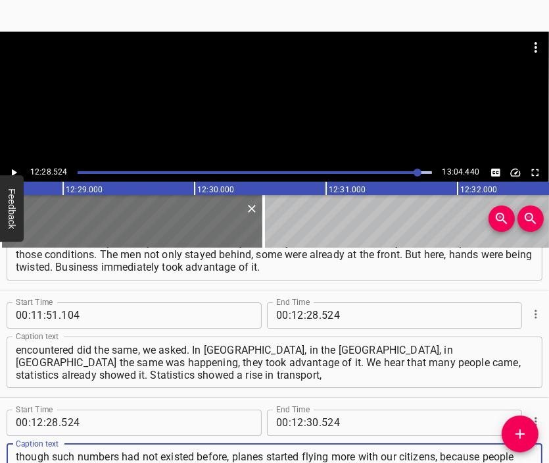
scroll to position [13, 0]
type textarea "though such numbers had not existed before, planes started flying more with our…"
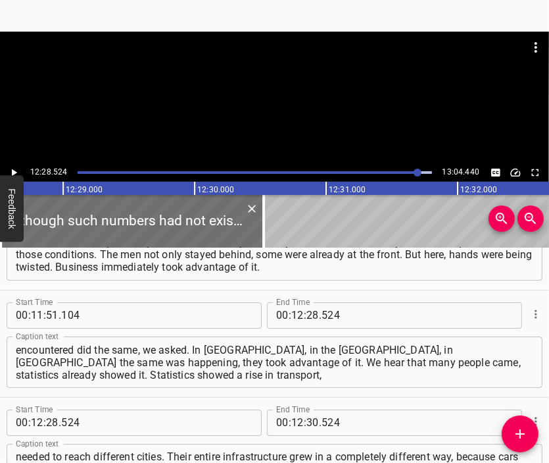
click at [276, 86] on div at bounding box center [274, 65] width 549 height 66
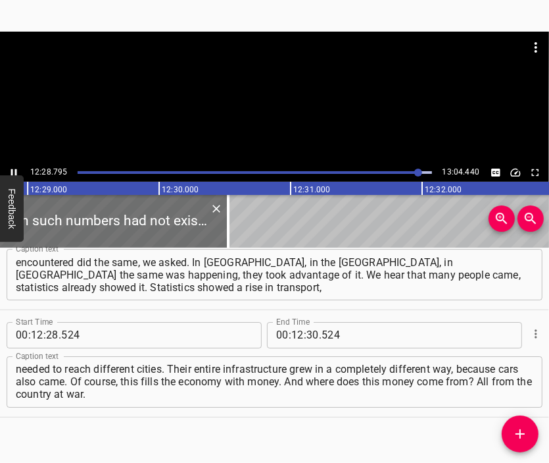
scroll to position [2635, 0]
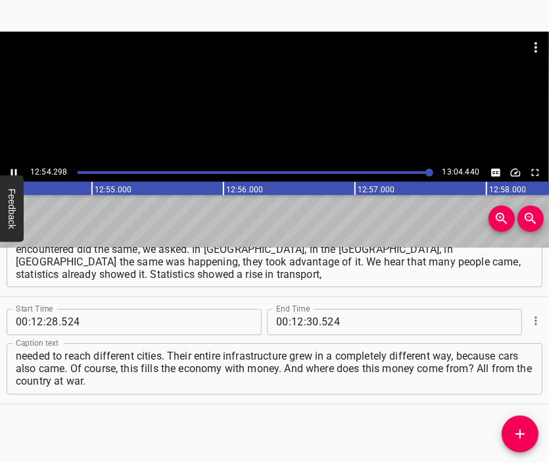
click at [326, 116] on div at bounding box center [274, 98] width 549 height 132
click at [307, 322] on input "number" at bounding box center [313, 322] width 13 height 26
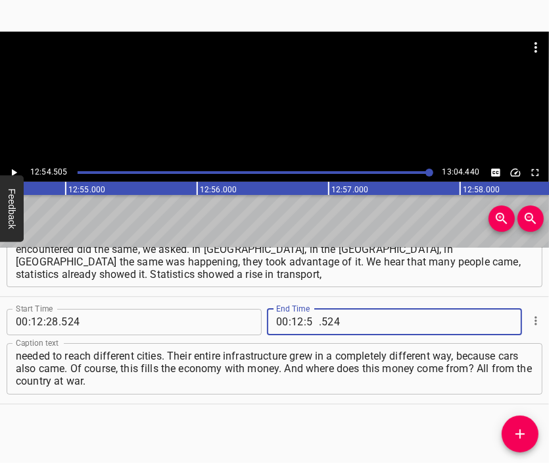
type input "54"
type input "440"
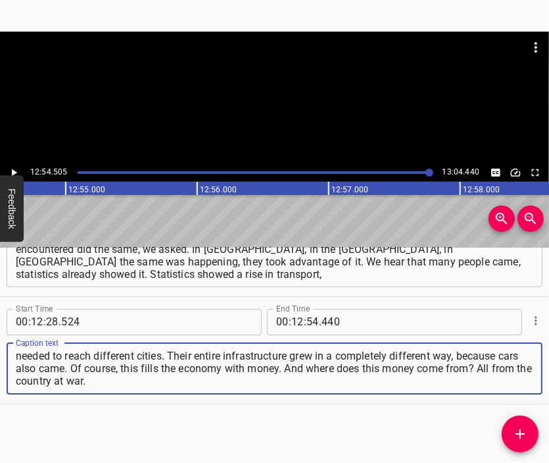
click at [321, 381] on textarea "though such numbers had not existed before, planes started flying more with our…" at bounding box center [275, 368] width 518 height 38
click at [265, 104] on div at bounding box center [274, 98] width 549 height 132
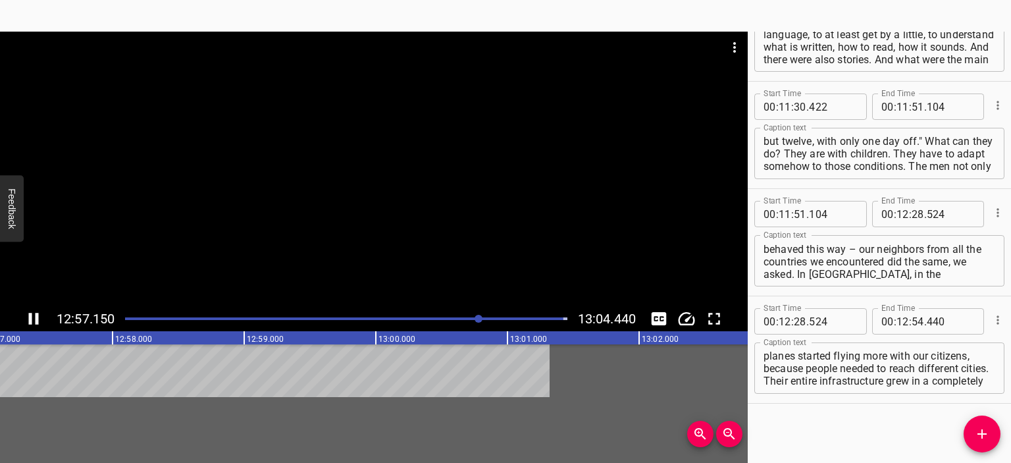
scroll to position [2442, 0]
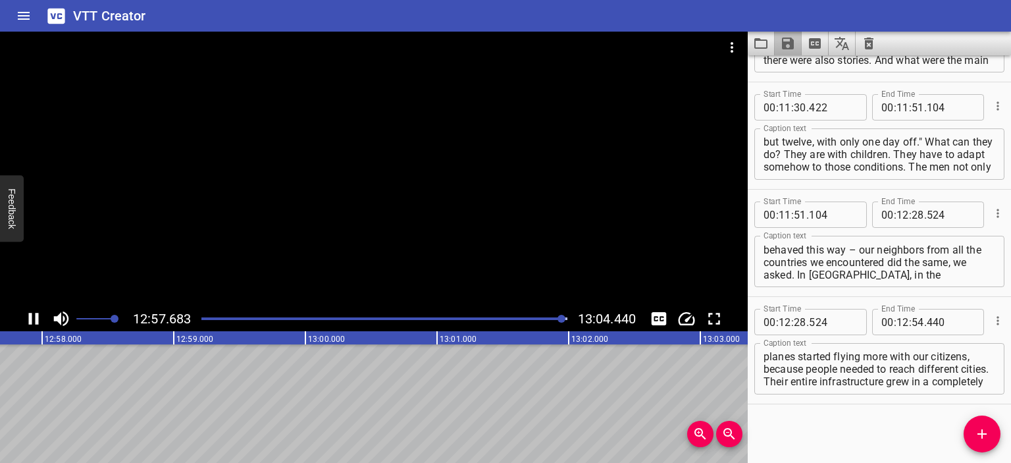
click at [549, 37] on icon "Save captions to file" at bounding box center [788, 44] width 16 height 16
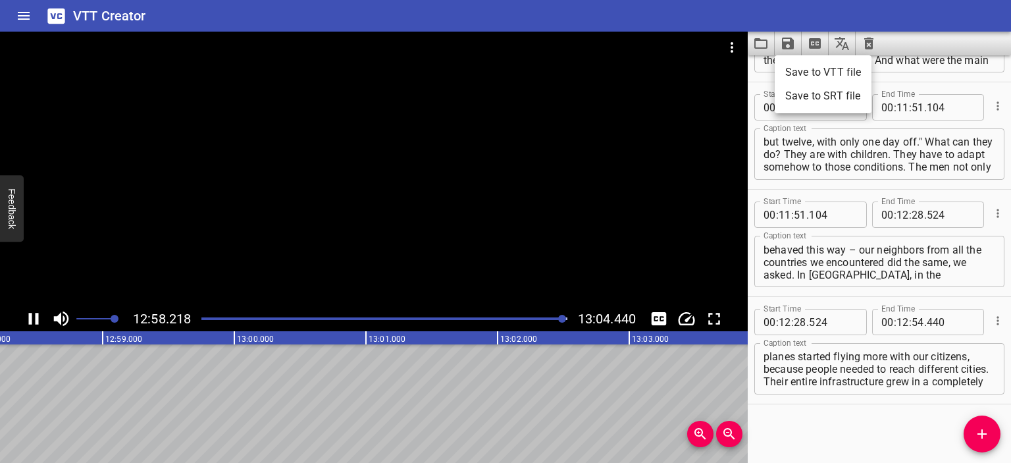
click at [549, 70] on li "Save to VTT file" at bounding box center [822, 73] width 97 height 24
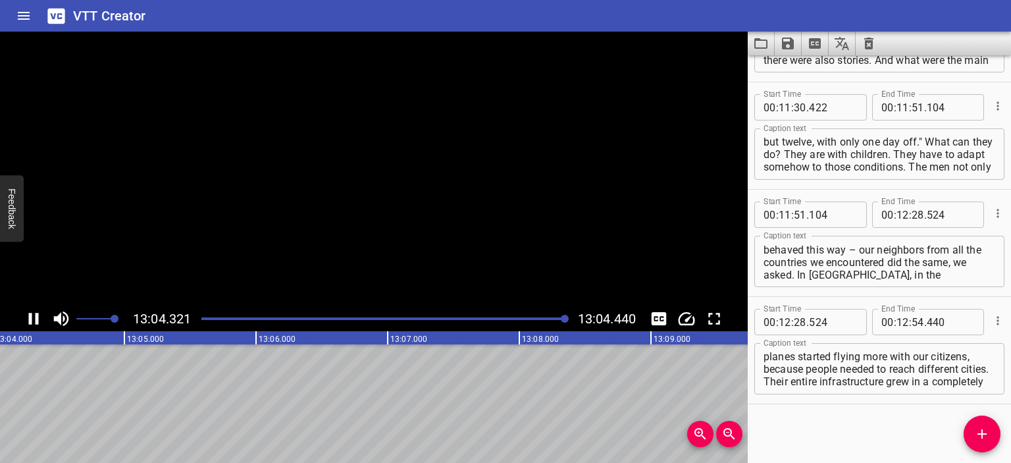
scroll to position [0, 103229]
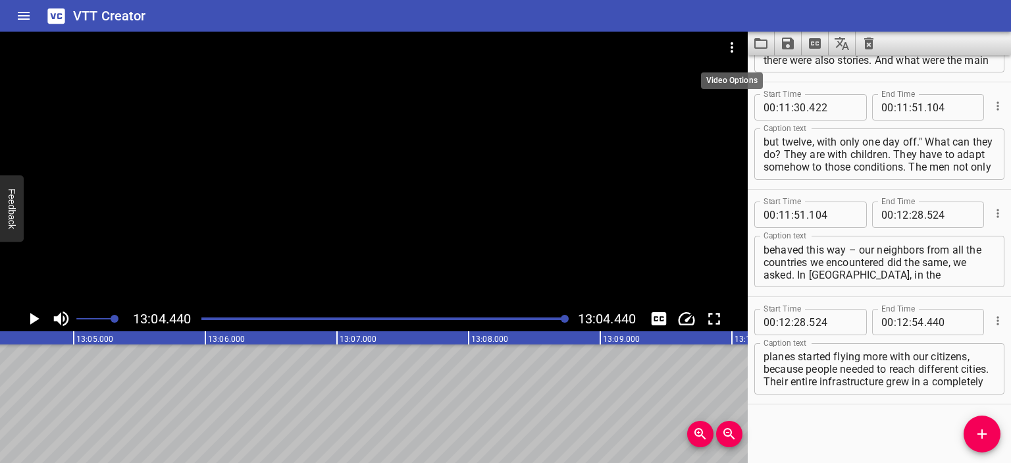
click at [549, 44] on icon "Video Options" at bounding box center [732, 47] width 16 height 16
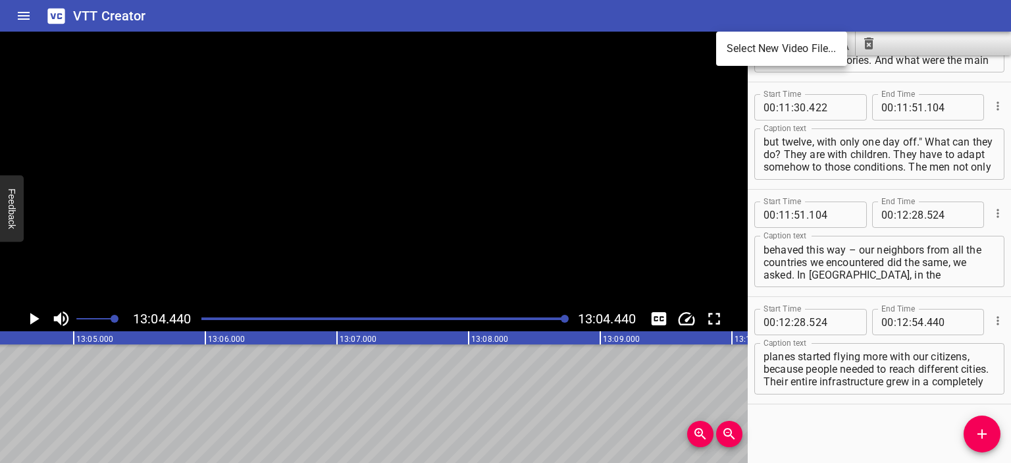
click at [549, 44] on li "Select New Video File..." at bounding box center [781, 49] width 131 height 24
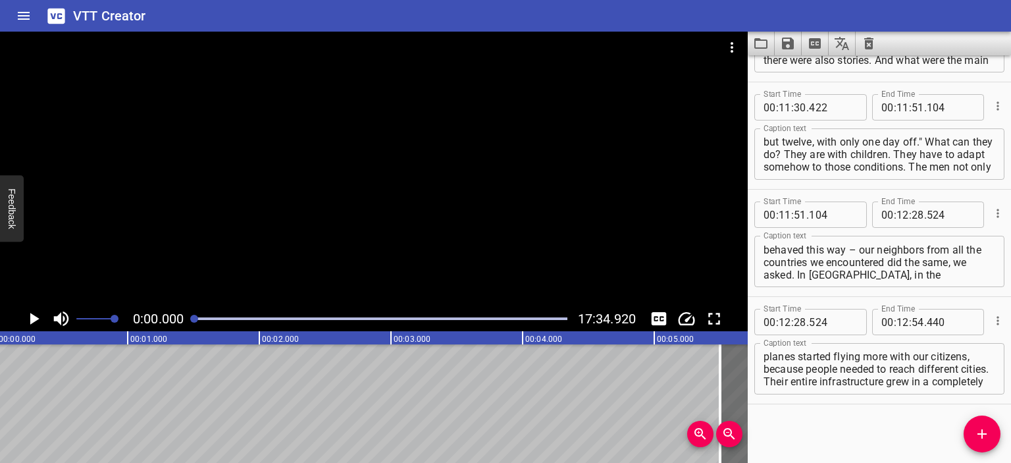
scroll to position [0, 0]
click at [359, 200] on div at bounding box center [373, 169] width 747 height 274
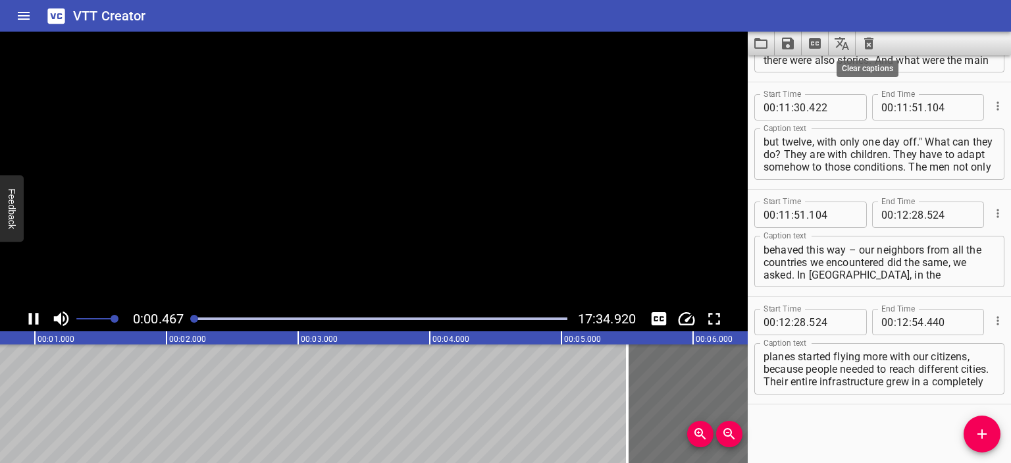
click at [549, 39] on icon "Clear captions" at bounding box center [869, 44] width 16 height 16
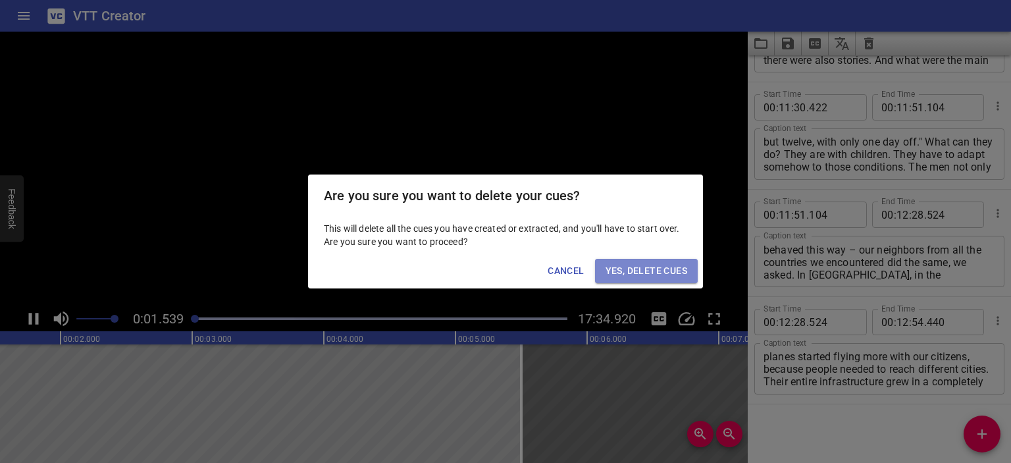
drag, startPoint x: 650, startPoint y: 268, endPoint x: 639, endPoint y: 272, distance: 11.9
click at [549, 268] on span "Yes, Delete Cues" at bounding box center [646, 271] width 82 height 16
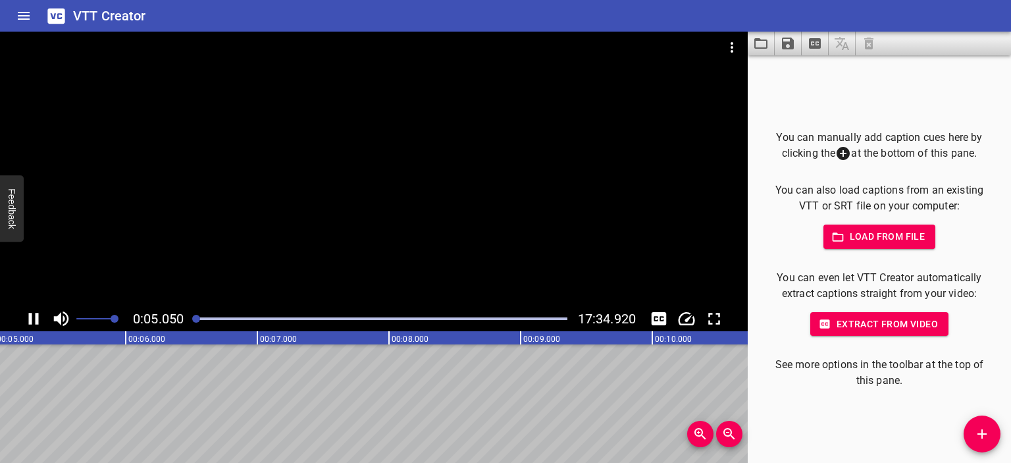
click at [422, 225] on div at bounding box center [373, 169] width 747 height 274
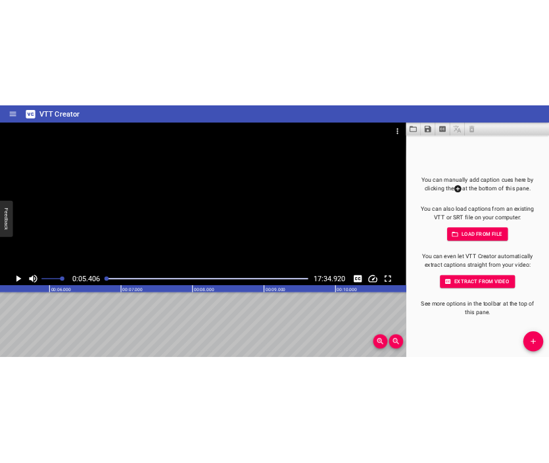
scroll to position [0, 711]
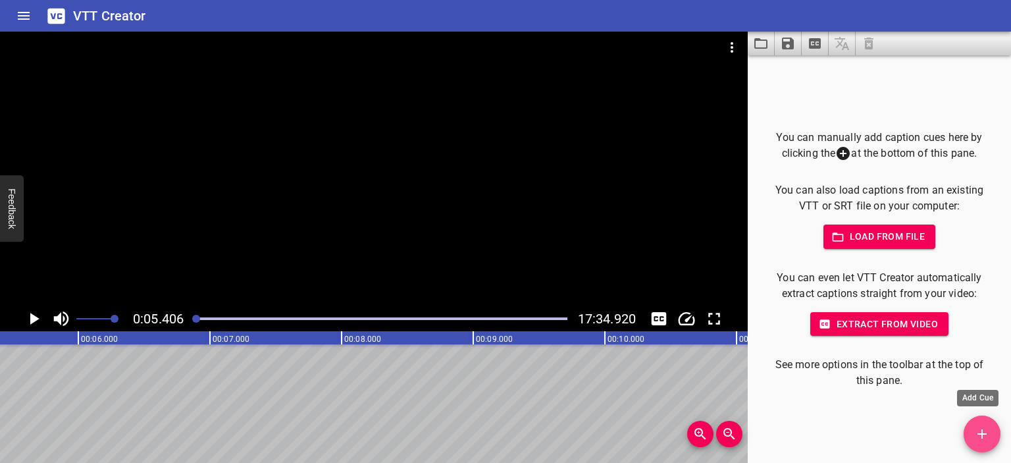
click at [549, 422] on button "Add Cue" at bounding box center [981, 433] width 37 height 37
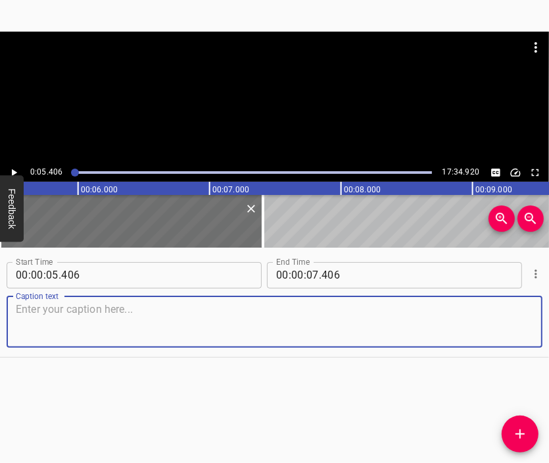
click at [320, 320] on textarea at bounding box center [275, 322] width 518 height 38
paste textarea "At the beginning of the full-scale invasion, I was a student, studying at the […"
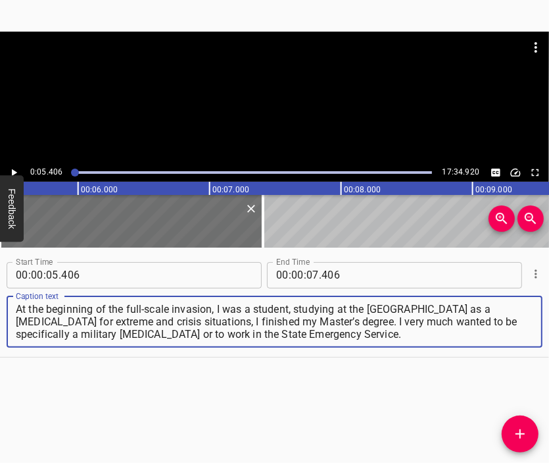
type textarea "At the beginning of the full-scale invasion, I was a student, studying at the […"
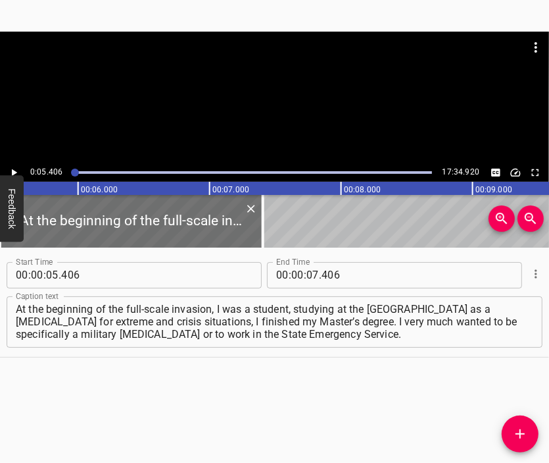
click at [249, 110] on div at bounding box center [274, 98] width 549 height 132
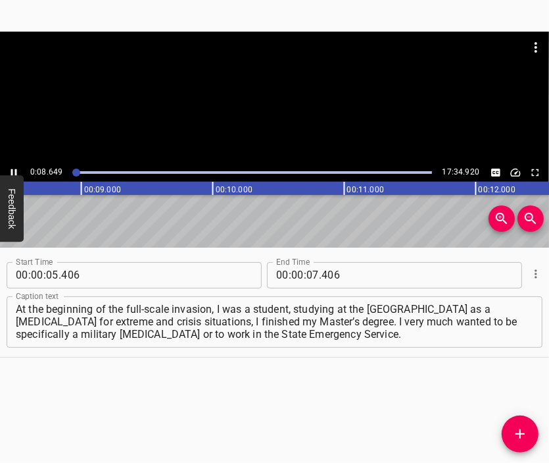
scroll to position [0, 1138]
click at [279, 102] on div at bounding box center [274, 98] width 549 height 132
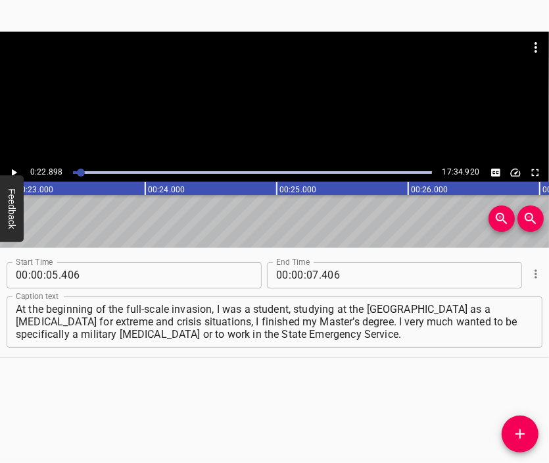
scroll to position [0, 3014]
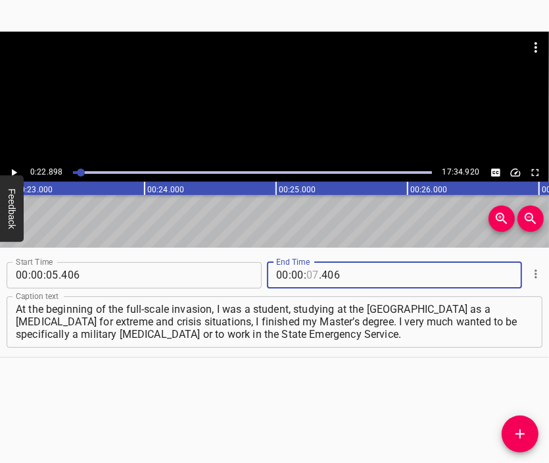
click at [308, 273] on input "number" at bounding box center [313, 275] width 13 height 26
type input "22"
type input "98"
type input "098"
click at [308, 273] on input "number" at bounding box center [313, 275] width 13 height 26
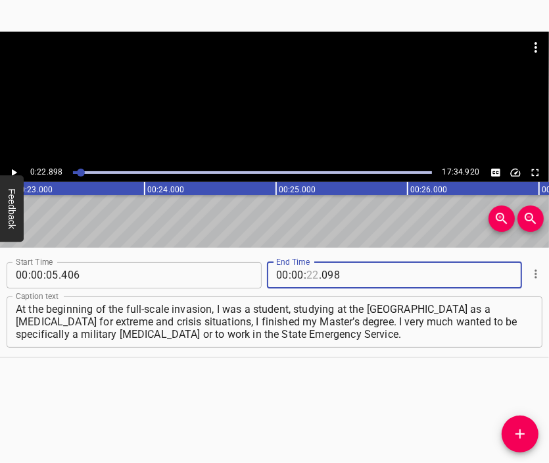
type input "22"
click at [322, 274] on input "number" at bounding box center [382, 275] width 120 height 26
type input "898"
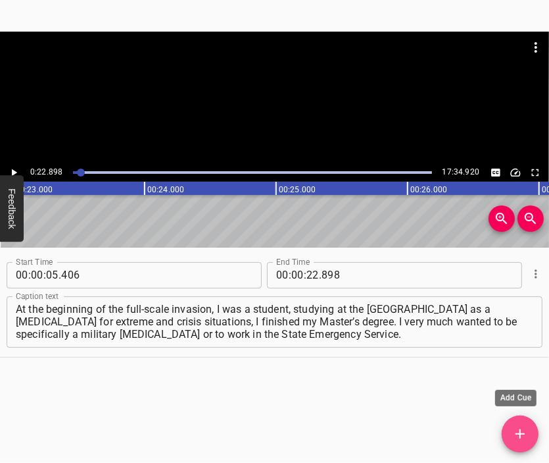
click at [523, 432] on icon "Add Cue" at bounding box center [521, 434] width 16 height 16
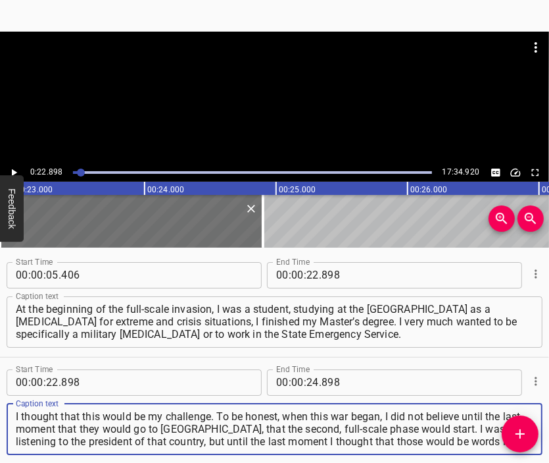
type textarea "I thought that this would be my challenge. To be honest, when this war began, I…"
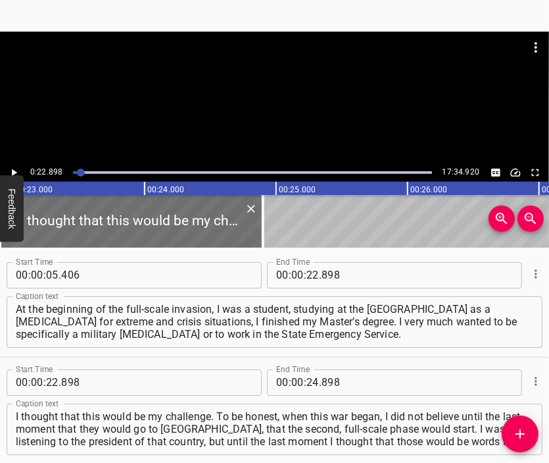
click at [249, 118] on div at bounding box center [274, 98] width 549 height 132
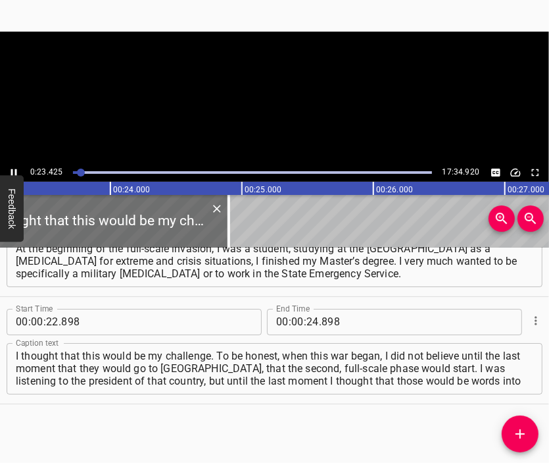
scroll to position [0, 3082]
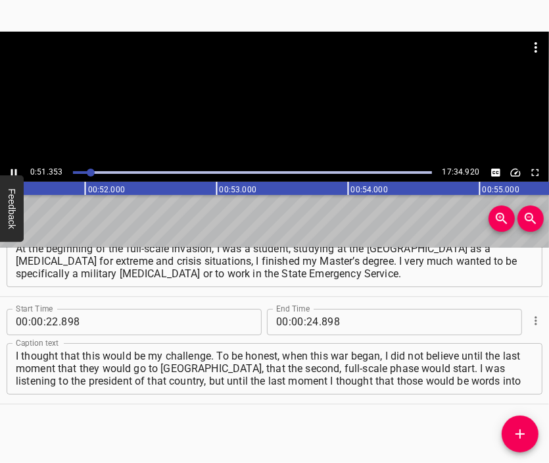
click at [288, 118] on div at bounding box center [274, 98] width 549 height 132
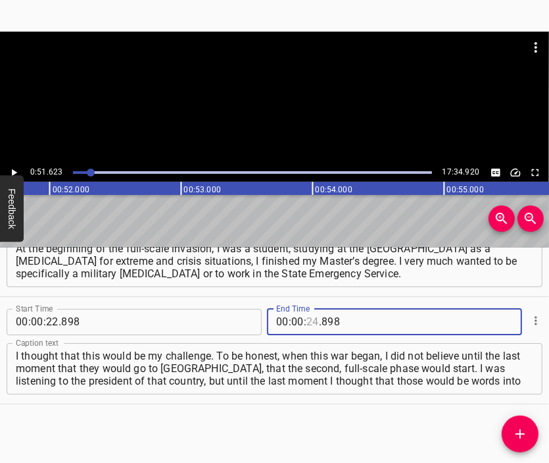
click at [313, 317] on input "number" at bounding box center [313, 322] width 13 height 26
type input "15"
type input "898"
click at [313, 317] on input "number" at bounding box center [313, 322] width 13 height 26
type input "51"
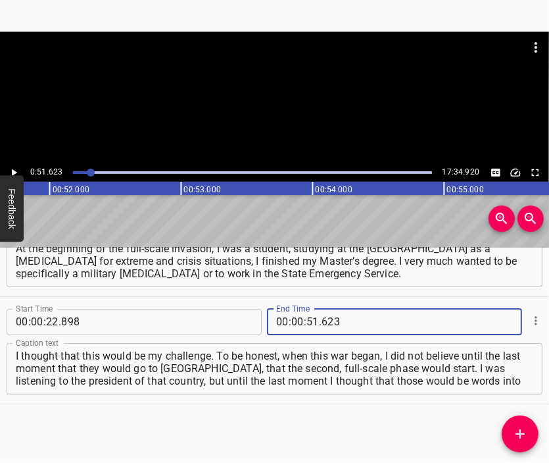
type input "623"
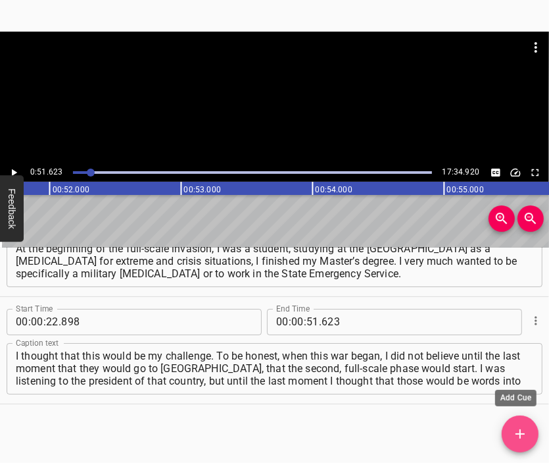
click at [529, 432] on span "Add Cue" at bounding box center [520, 434] width 37 height 16
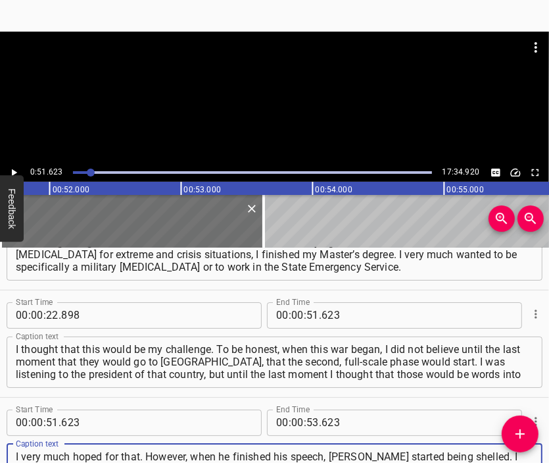
type textarea "I very much hoped for that. However, when he finished his speech, [PERSON_NAME]…"
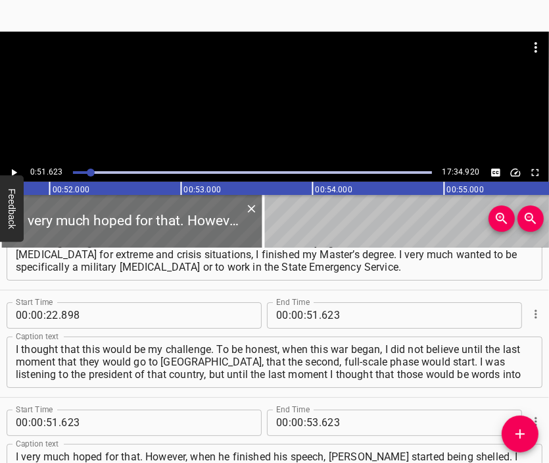
drag, startPoint x: 282, startPoint y: 61, endPoint x: 256, endPoint y: 102, distance: 48.5
click at [279, 68] on div at bounding box center [274, 98] width 549 height 132
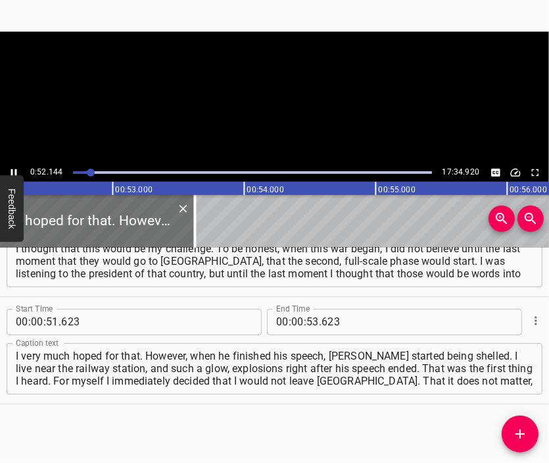
scroll to position [0, 6898]
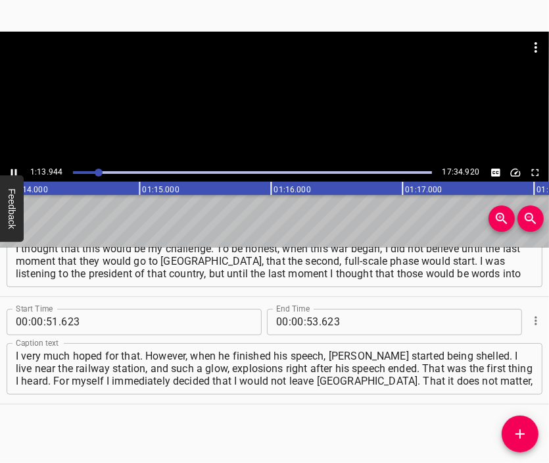
click at [258, 118] on div at bounding box center [274, 98] width 549 height 132
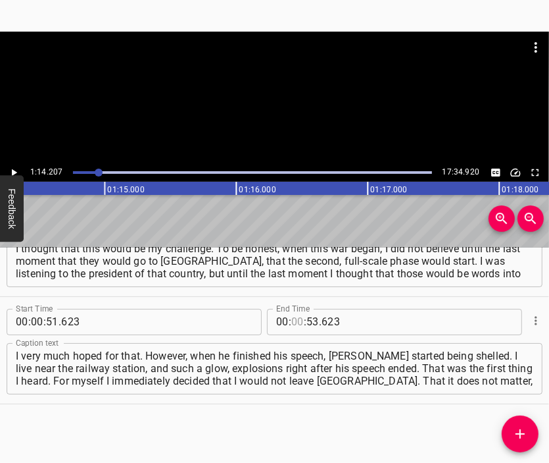
click at [292, 325] on input "number" at bounding box center [297, 322] width 13 height 26
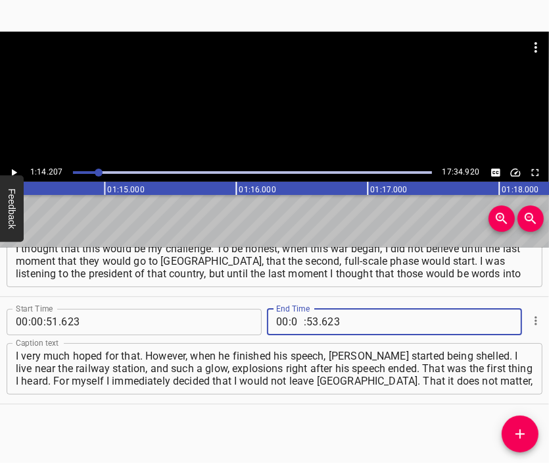
type input "01"
type input "14"
type input "207"
click at [516, 426] on icon "Add Cue" at bounding box center [521, 434] width 16 height 16
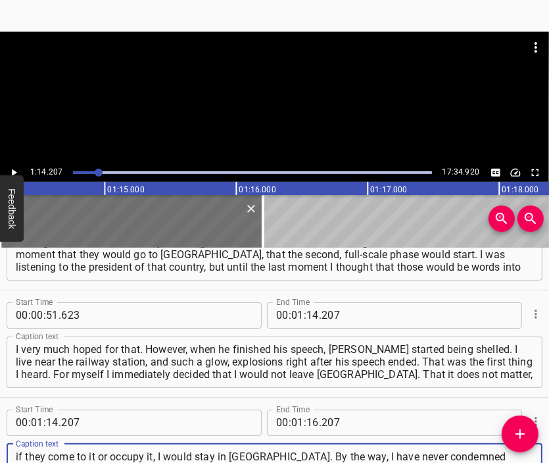
type textarea "if they come to it or occupy it, I would stay in [GEOGRAPHIC_DATA]. By the way,…"
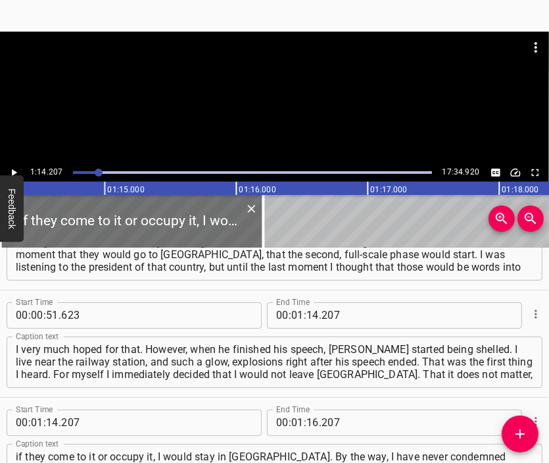
click at [269, 102] on div at bounding box center [274, 98] width 549 height 132
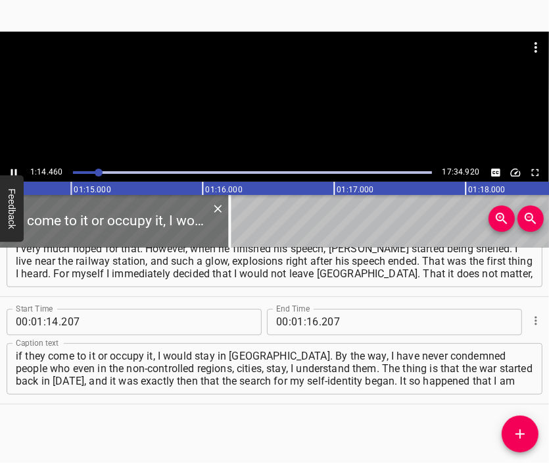
scroll to position [0, 9833]
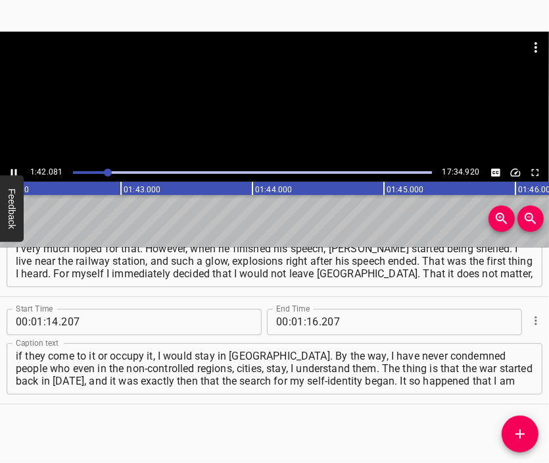
click at [263, 96] on div at bounding box center [274, 65] width 549 height 66
click at [308, 320] on input "number" at bounding box center [313, 322] width 13 height 26
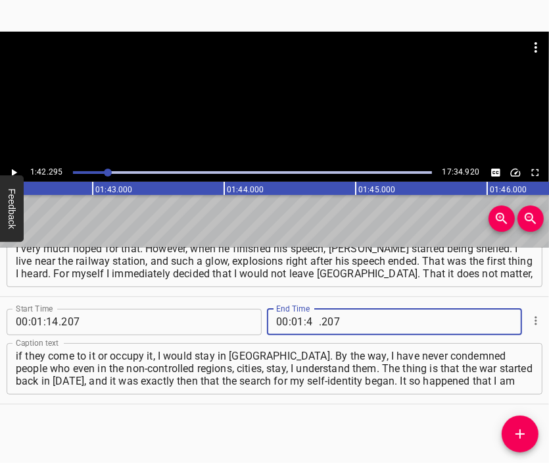
type input "42"
type input "295"
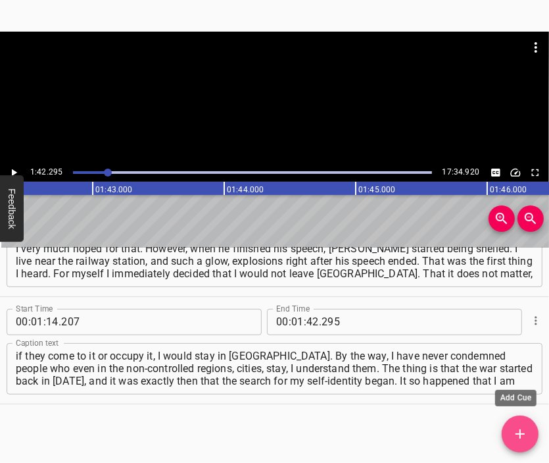
click at [528, 431] on span "Add Cue" at bounding box center [520, 434] width 37 height 16
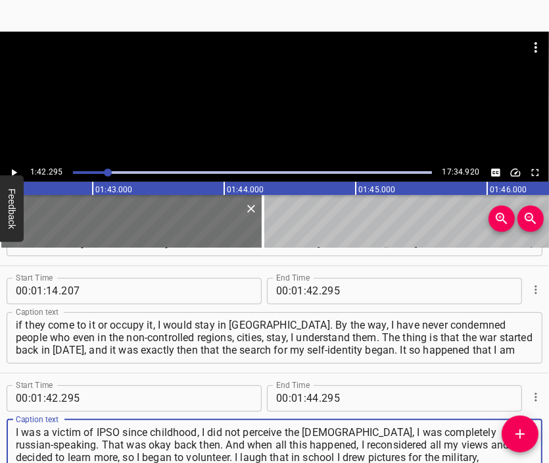
type textarea "I was a victim of IPSO since childhood, I did not perceive the [DEMOGRAPHIC_DAT…"
click at [268, 86] on div at bounding box center [274, 65] width 549 height 66
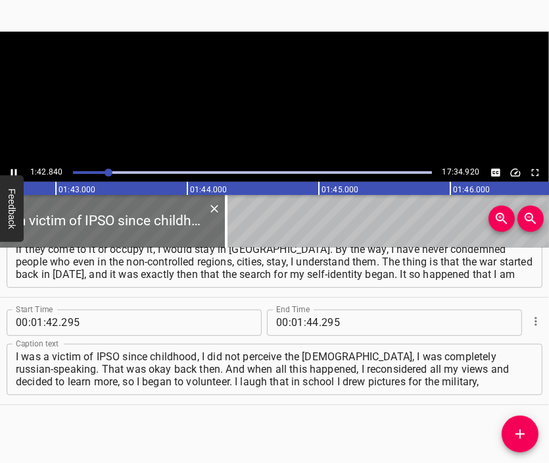
scroll to position [0, 13533]
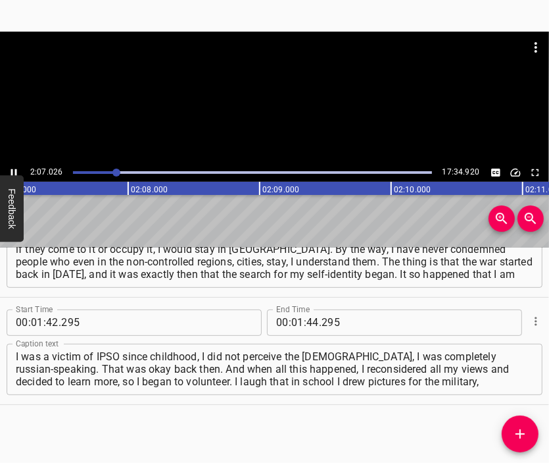
click at [269, 102] on div at bounding box center [274, 98] width 549 height 132
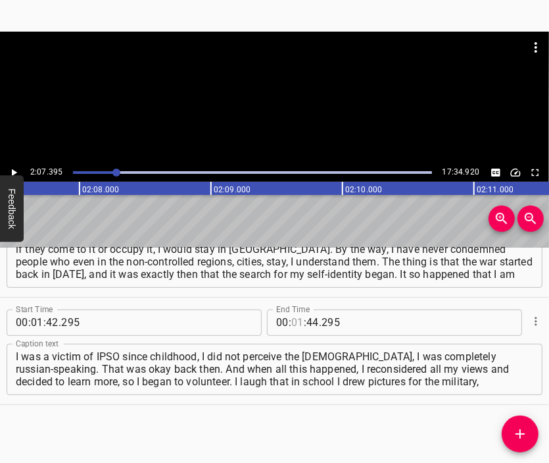
click at [293, 321] on input "number" at bounding box center [297, 322] width 13 height 26
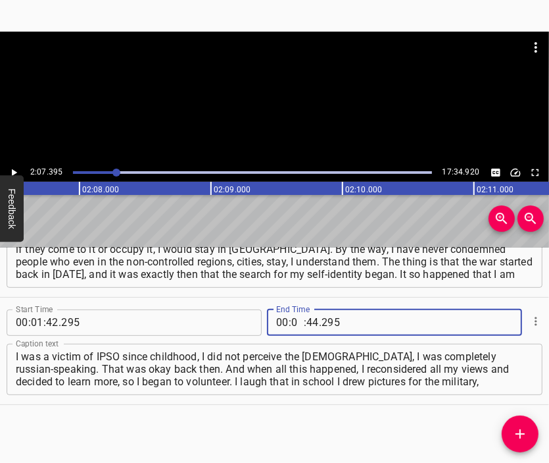
type input "02"
type input "07"
type input "395"
click at [520, 427] on icon "Add Cue" at bounding box center [521, 434] width 16 height 16
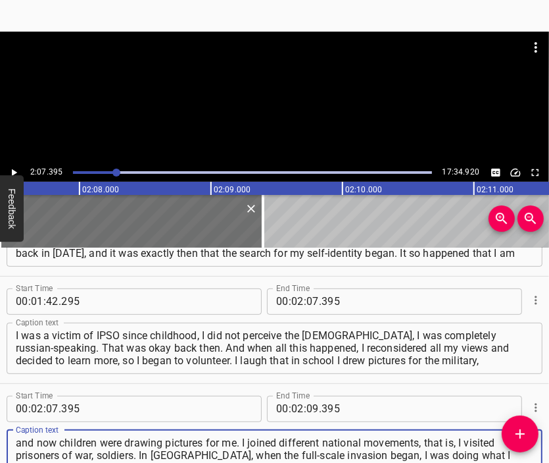
type textarea "and now children were drawing pictures for me. I joined different national move…"
click at [282, 102] on div at bounding box center [274, 98] width 549 height 132
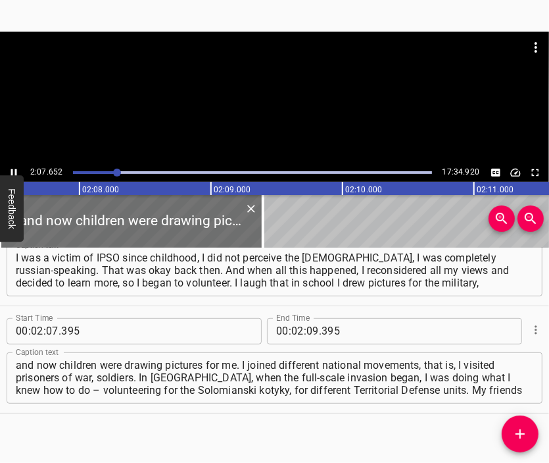
scroll to position [0, 16798]
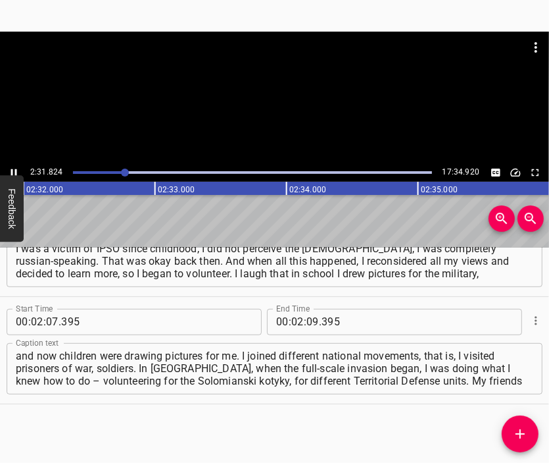
click at [275, 97] on div at bounding box center [274, 98] width 549 height 132
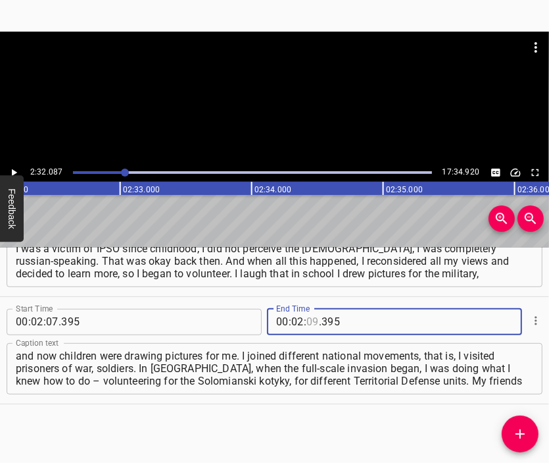
click at [307, 324] on input "number" at bounding box center [313, 322] width 13 height 26
type input "32"
type input "087"
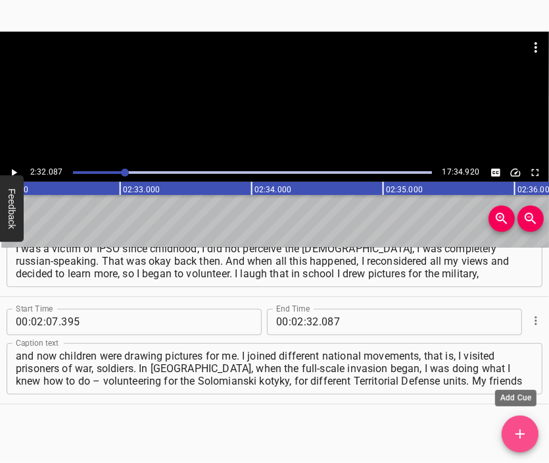
drag, startPoint x: 526, startPoint y: 432, endPoint x: 504, endPoint y: 381, distance: 55.7
click at [524, 432] on icon "Add Cue" at bounding box center [521, 434] width 16 height 16
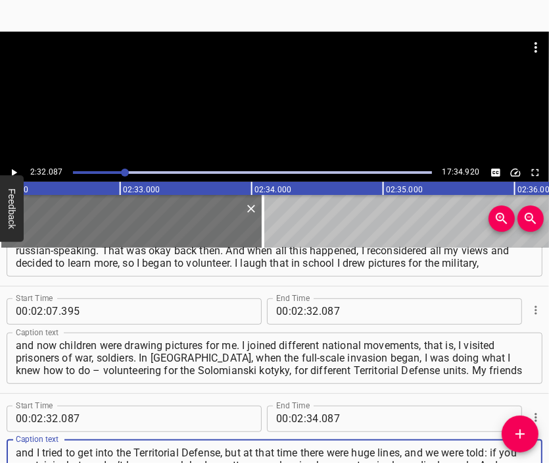
type textarea "and I tried to get into the Territorial Defense, but at that time there were hu…"
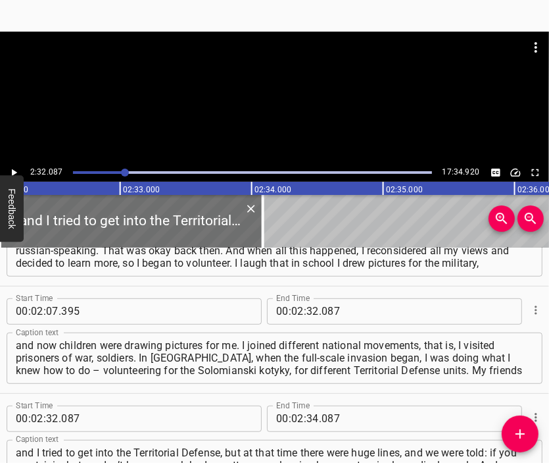
click at [295, 116] on div at bounding box center [274, 98] width 549 height 132
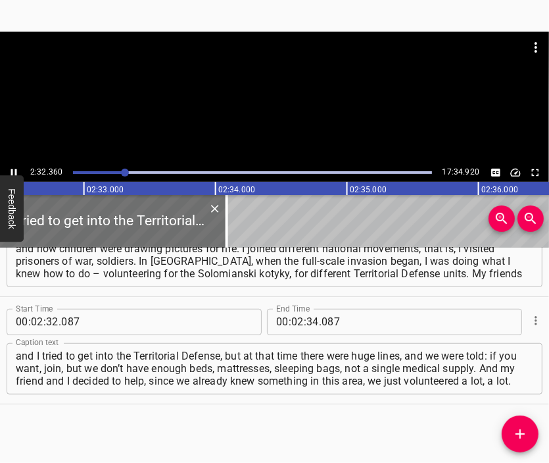
scroll to position [0, 20084]
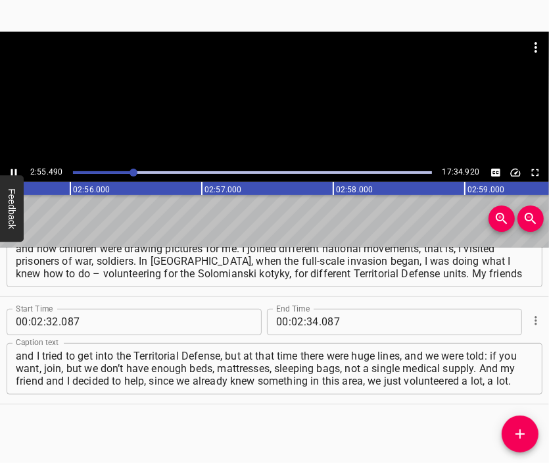
click at [302, 86] on div at bounding box center [274, 65] width 549 height 66
click at [308, 322] on input "number" at bounding box center [313, 322] width 13 height 26
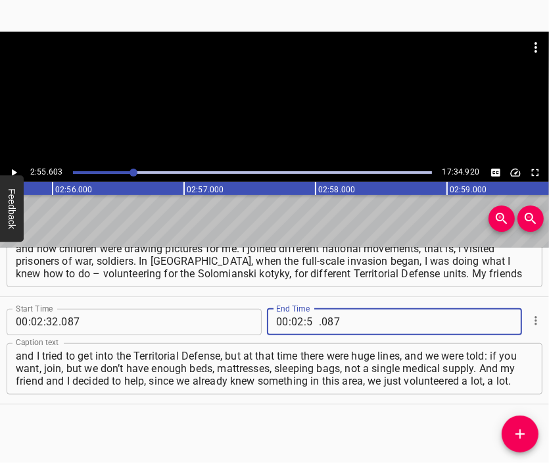
type input "55"
type input "603"
click at [526, 427] on icon "Add Cue" at bounding box center [521, 434] width 16 height 16
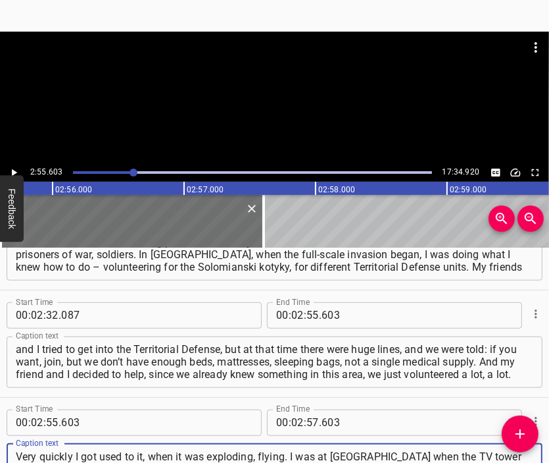
scroll to position [13, 0]
type textarea "Very quickly I got used to it, when it was exploding, flying. I was at [GEOGRAP…"
click at [260, 99] on div at bounding box center [274, 98] width 549 height 132
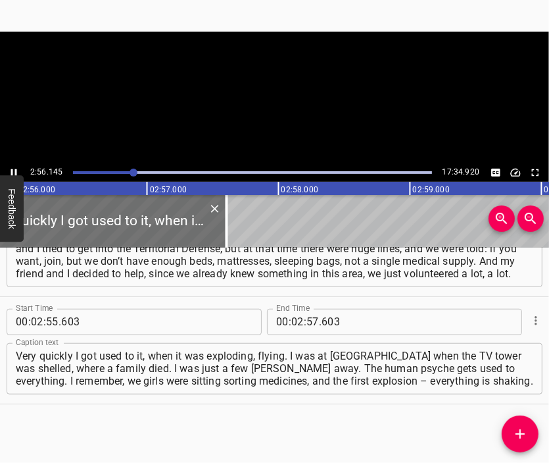
scroll to position [0, 23179]
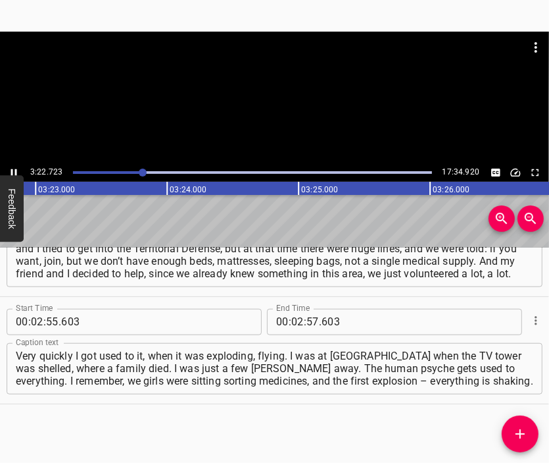
click at [246, 101] on div at bounding box center [274, 98] width 549 height 132
click at [295, 318] on input "number" at bounding box center [297, 322] width 13 height 26
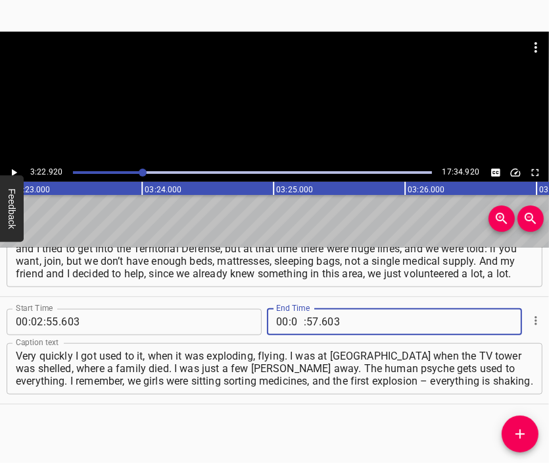
type input "03"
type input "22"
type input "920"
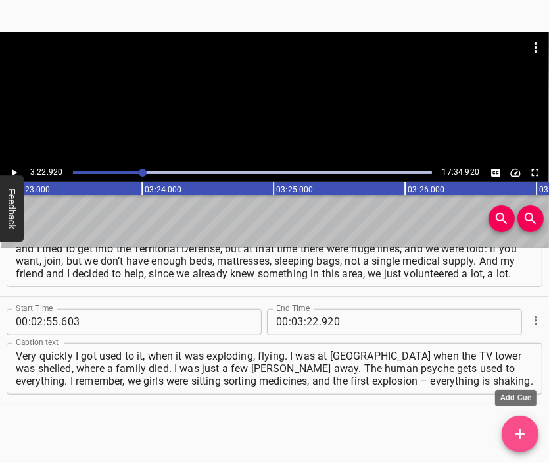
drag, startPoint x: 526, startPoint y: 426, endPoint x: 466, endPoint y: 263, distance: 174.0
click at [526, 426] on icon "Add Cue" at bounding box center [521, 434] width 16 height 16
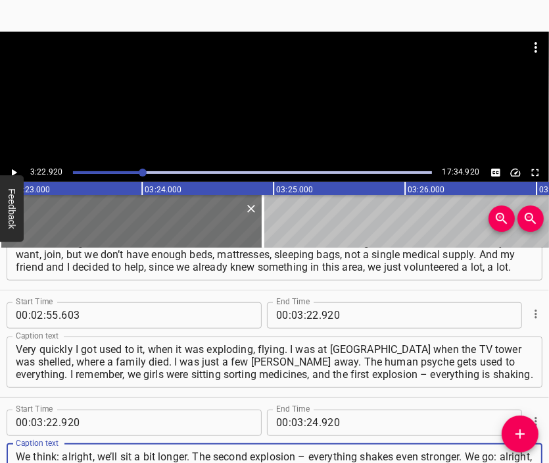
type textarea "We think: alright, we’ll sit a bit longer. The second explosion – everything sh…"
click at [297, 99] on div at bounding box center [274, 98] width 549 height 132
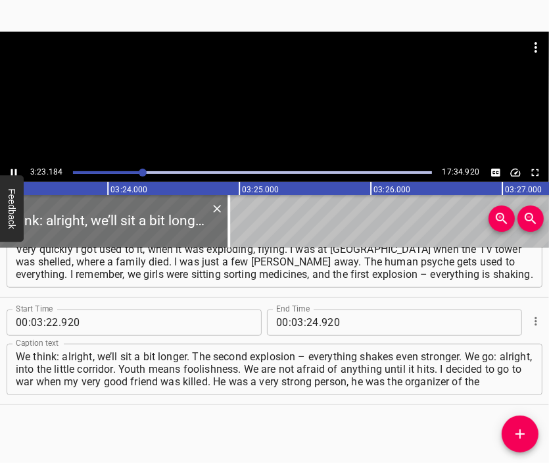
scroll to position [0, 26772]
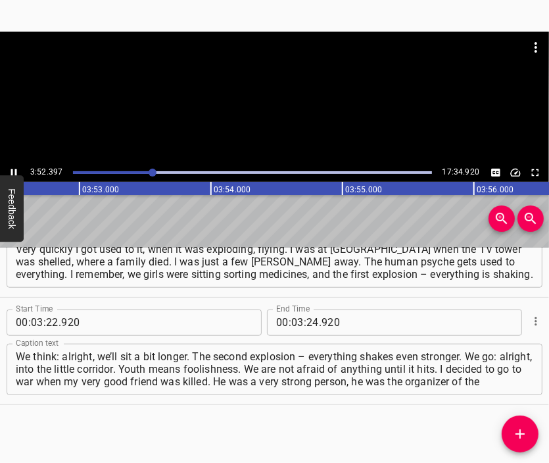
click at [278, 118] on div at bounding box center [274, 98] width 549 height 132
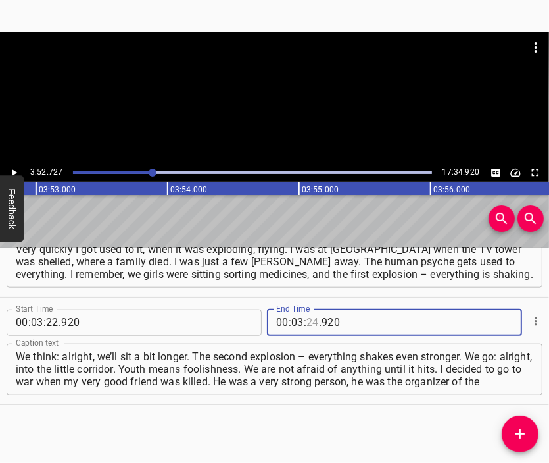
click at [307, 323] on input "number" at bounding box center [313, 322] width 13 height 26
type input "52"
type input "727"
click at [514, 433] on icon "Add Cue" at bounding box center [521, 434] width 16 height 16
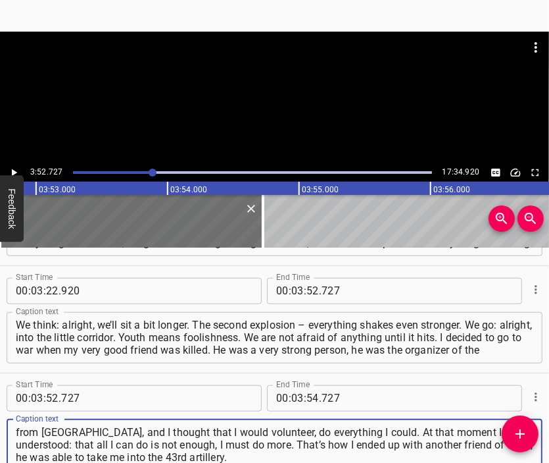
scroll to position [842, 0]
type textarea "“Poklyk yaru” camp, his call sign was Historian. That was a push for me. It was…"
click at [287, 107] on div at bounding box center [274, 98] width 549 height 132
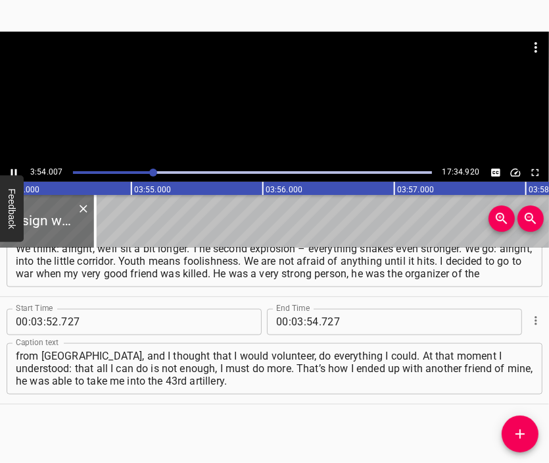
scroll to position [0, 30794]
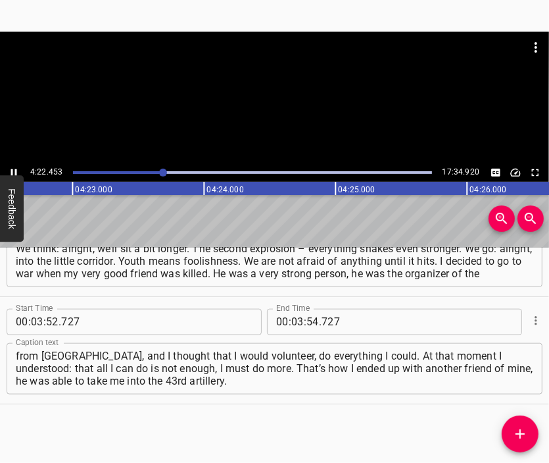
click at [271, 113] on div at bounding box center [274, 98] width 549 height 132
click at [295, 320] on input "number" at bounding box center [297, 322] width 13 height 26
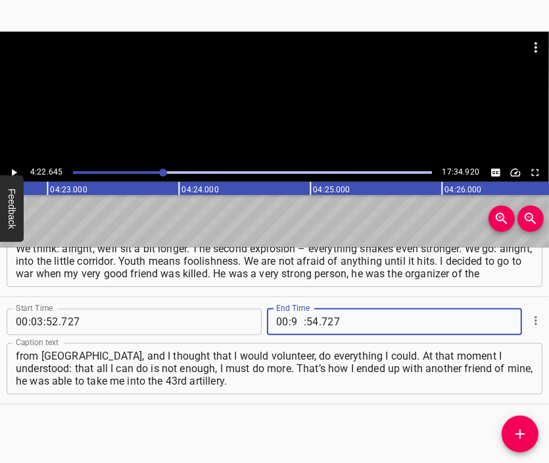
type input "94"
type input "54"
click at [295, 320] on input "number" at bounding box center [297, 322] width 13 height 26
type input "04"
type input "22"
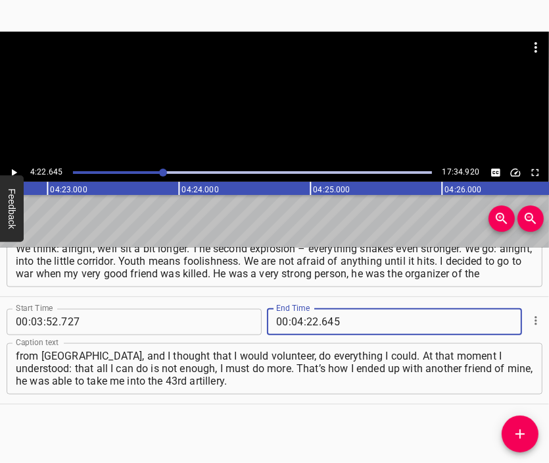
type input "645"
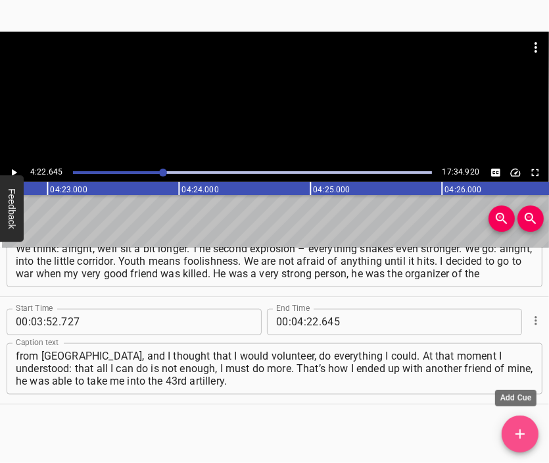
click at [513, 432] on icon "Add Cue" at bounding box center [521, 434] width 16 height 16
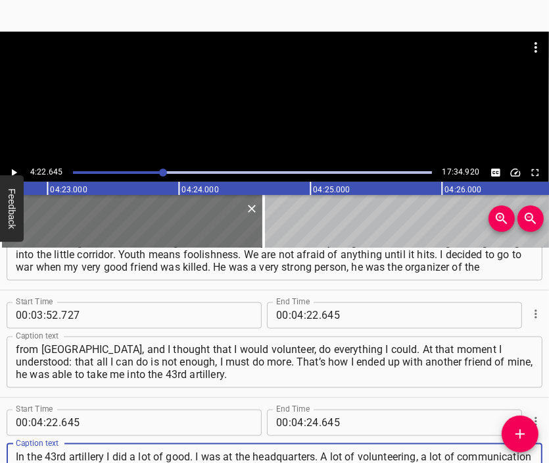
scroll to position [12, 0]
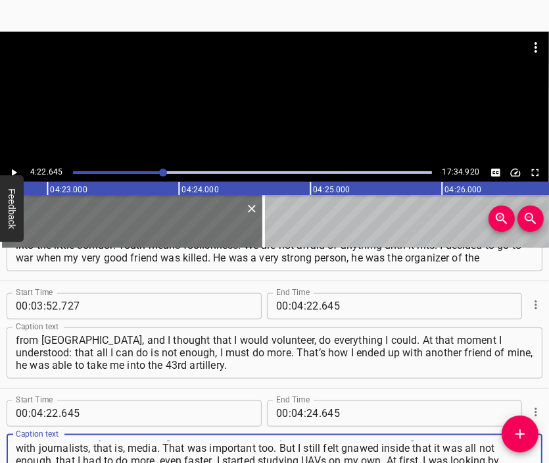
type textarea "In the 43rd artillery I did a lot of good. I was at the headquarters. A lot of …"
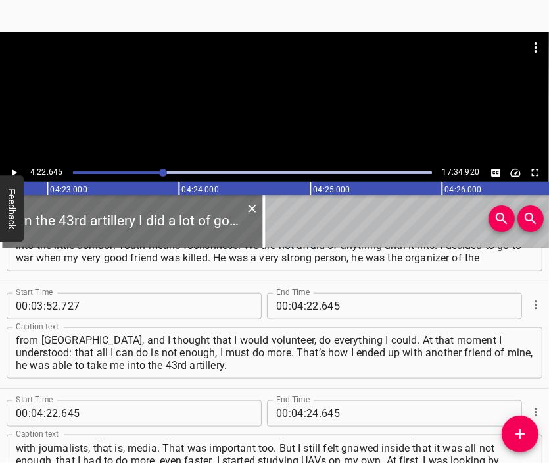
click at [277, 93] on div at bounding box center [274, 65] width 549 height 66
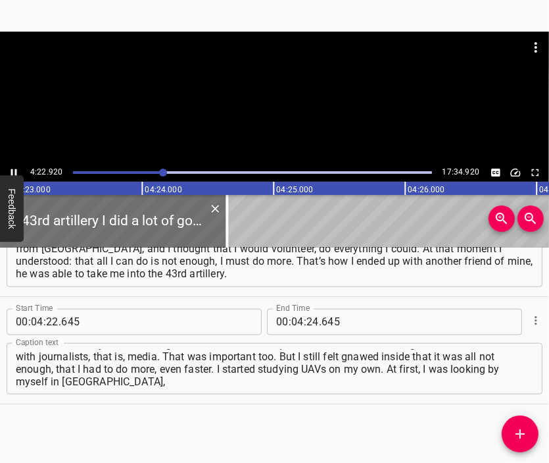
scroll to position [0, 34633]
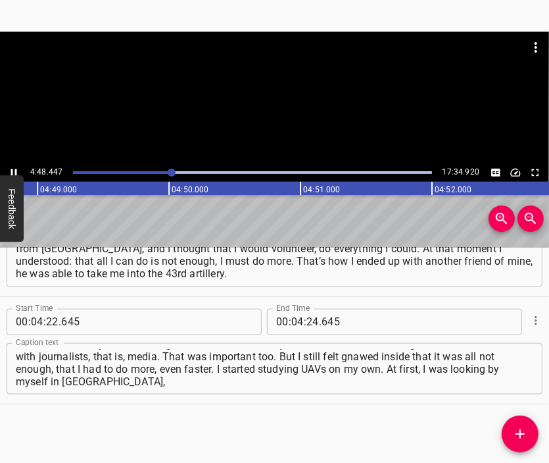
click at [282, 107] on div at bounding box center [274, 98] width 549 height 132
click at [307, 320] on input "number" at bounding box center [313, 322] width 13 height 26
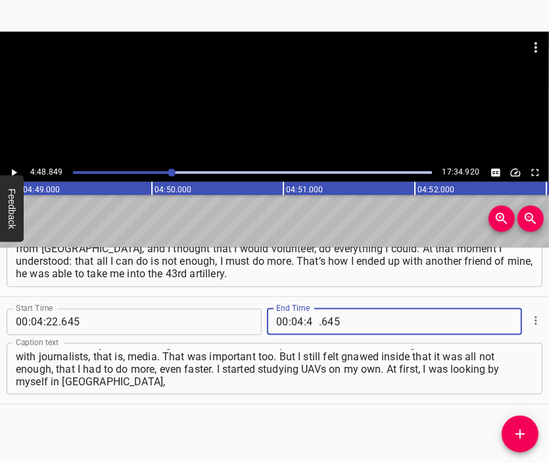
type input "48"
type input "849"
click at [509, 422] on button "Add Cue" at bounding box center [520, 433] width 37 height 37
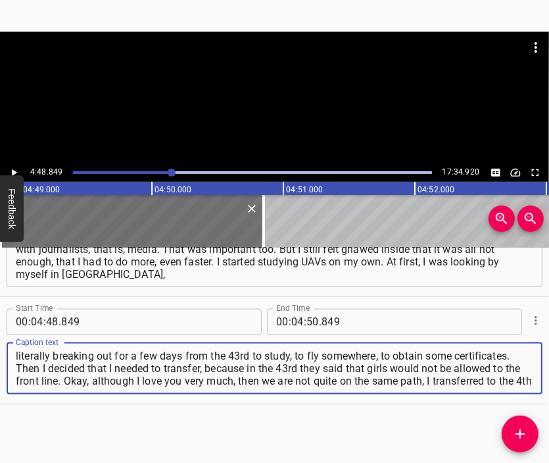
scroll to position [12, 0]
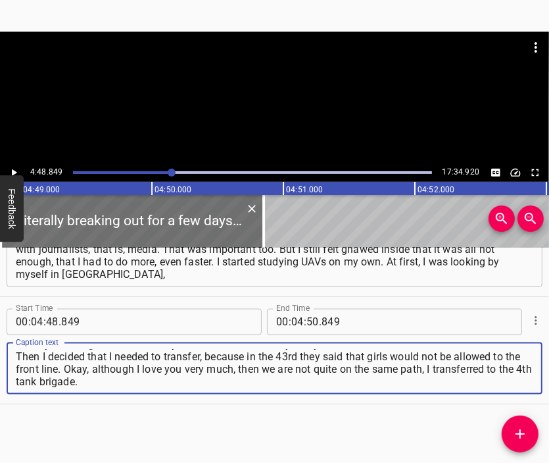
type textarea "literally breaking out for a few days from the 43rd to study, to fly somewhere,…"
click at [263, 73] on div at bounding box center [274, 65] width 549 height 66
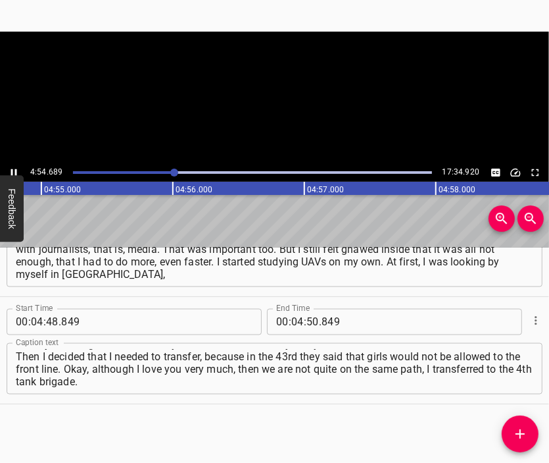
scroll to position [0, 38813]
click at [274, 94] on div at bounding box center [274, 65] width 549 height 66
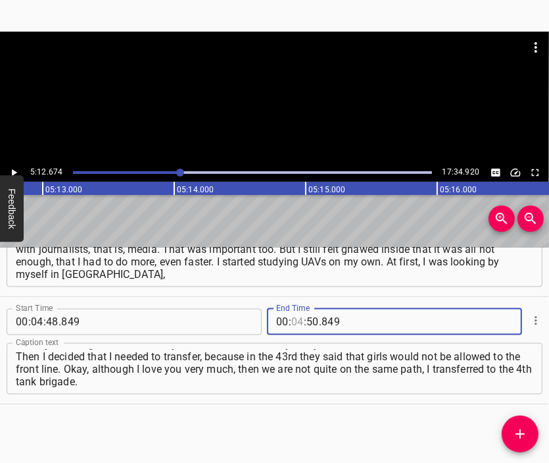
click at [294, 323] on input "number" at bounding box center [297, 322] width 13 height 26
type input "05"
type input "12"
type input "674"
